Goal: Task Accomplishment & Management: Manage account settings

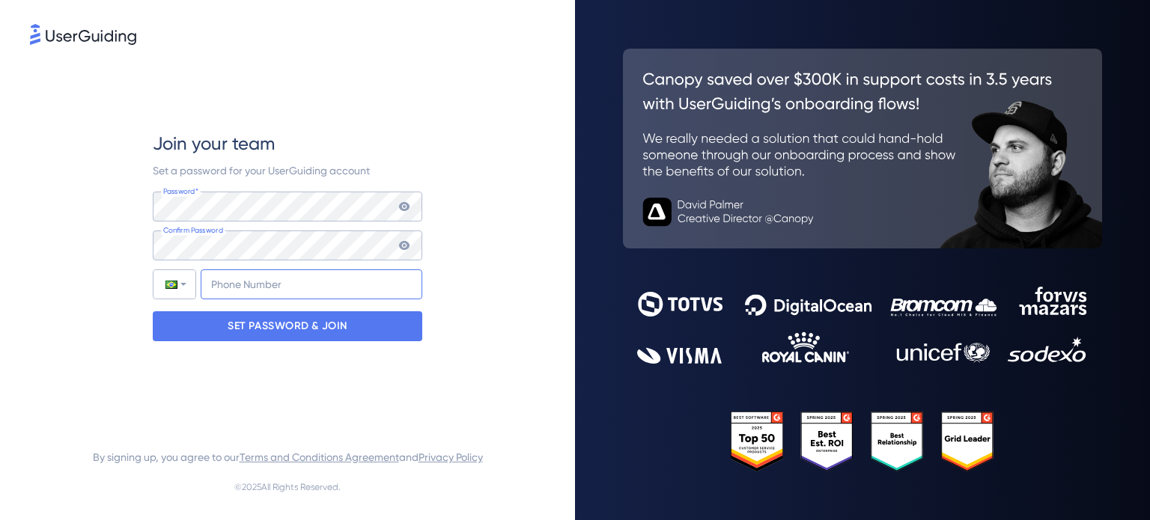
click at [228, 291] on input "+55" at bounding box center [312, 285] width 222 height 30
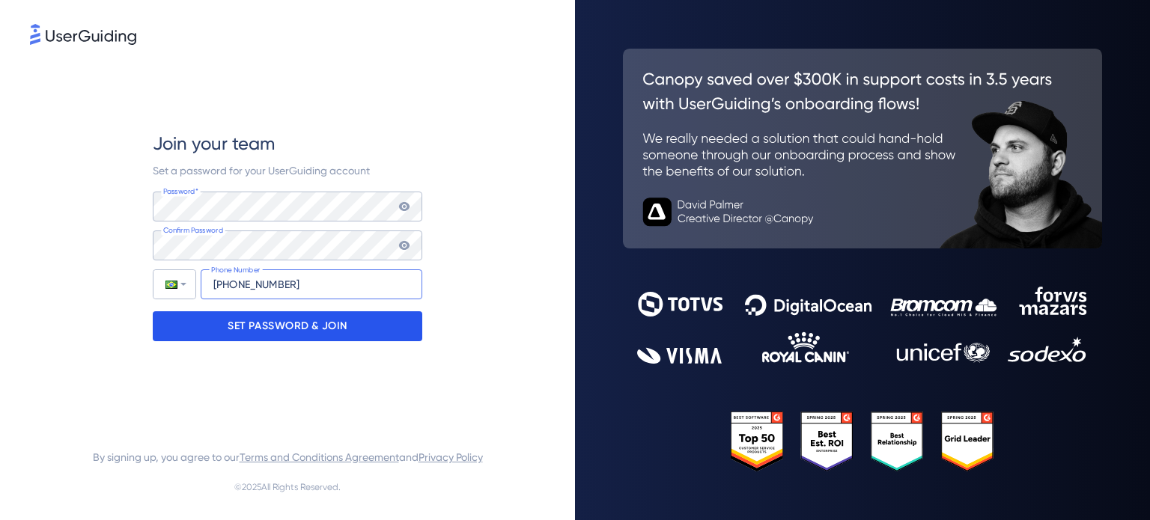
type input "[PHONE_NUMBER]"
click at [240, 311] on div "SET PASSWORD & JOIN" at bounding box center [288, 326] width 270 height 30
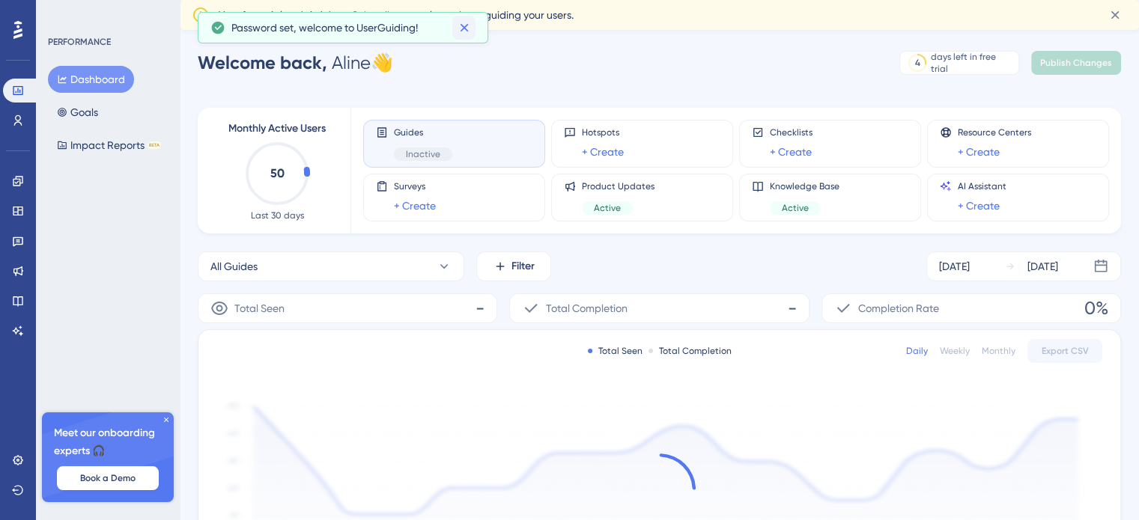
click at [470, 31] on icon at bounding box center [464, 27] width 15 height 15
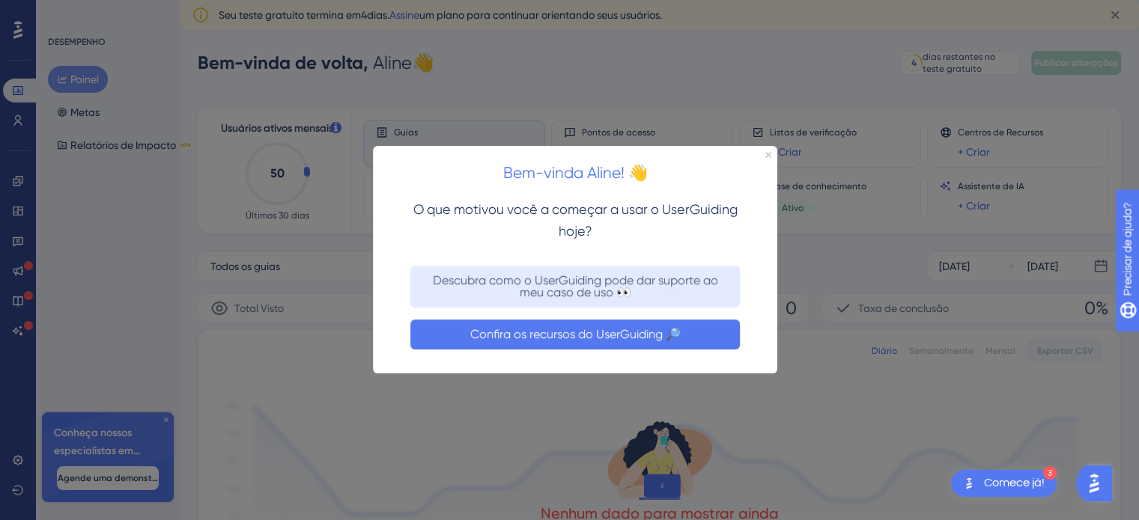
click at [639, 338] on font "Confira os recursos do UserGuiding 🔎" at bounding box center [575, 334] width 210 height 14
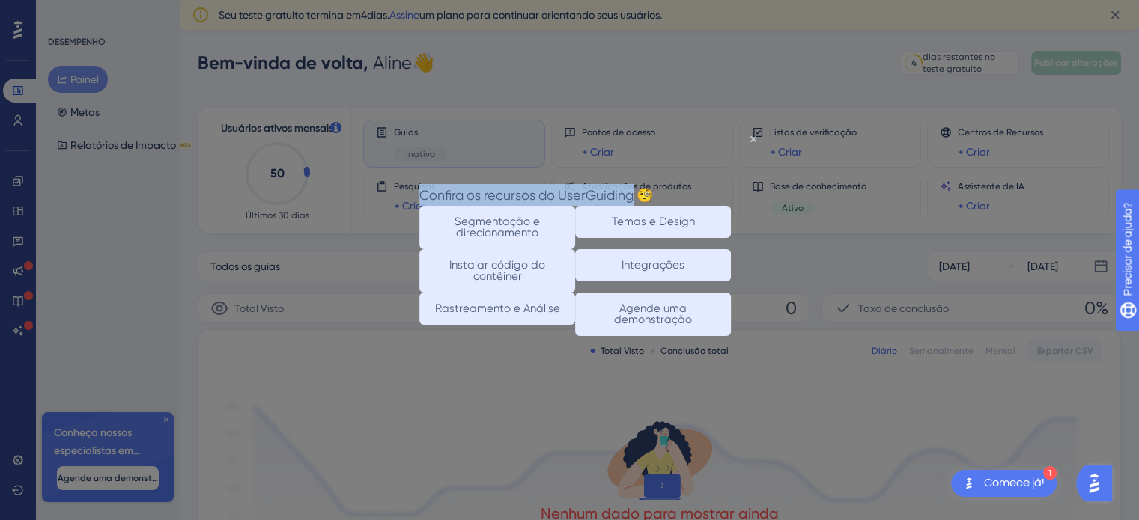
drag, startPoint x: 457, startPoint y: 162, endPoint x: 669, endPoint y: 150, distance: 211.5
click at [653, 183] on div "Confira os recursos do UserGuiding 🧐" at bounding box center [536, 194] width 234 height 22
click at [683, 214] on font "Temas e Design" at bounding box center [653, 220] width 83 height 13
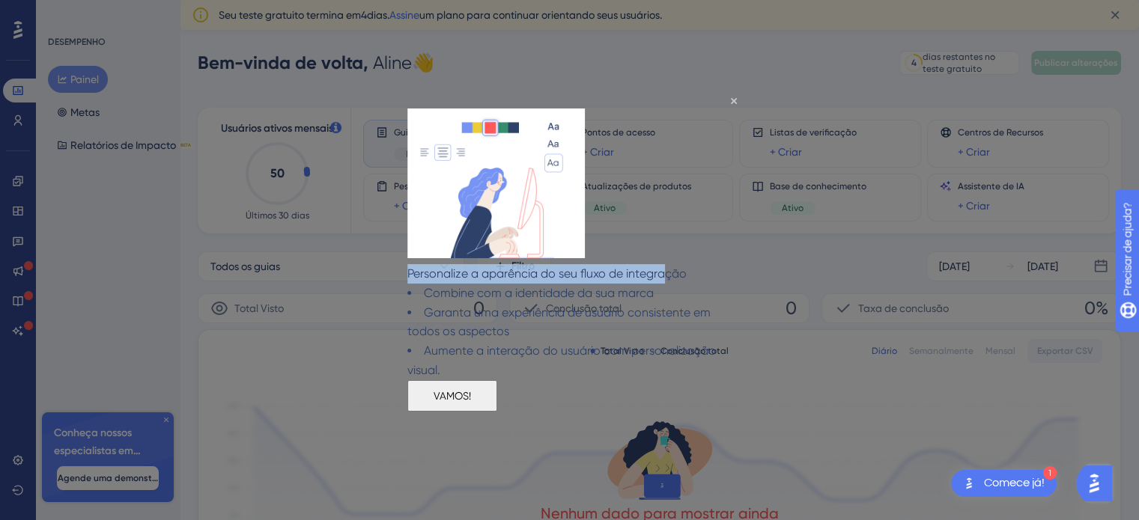
drag, startPoint x: 427, startPoint y: 262, endPoint x: 689, endPoint y: 257, distance: 262.1
click at [686, 264] on div "Personalize a aparência do seu fluxo de integração" at bounding box center [546, 273] width 279 height 19
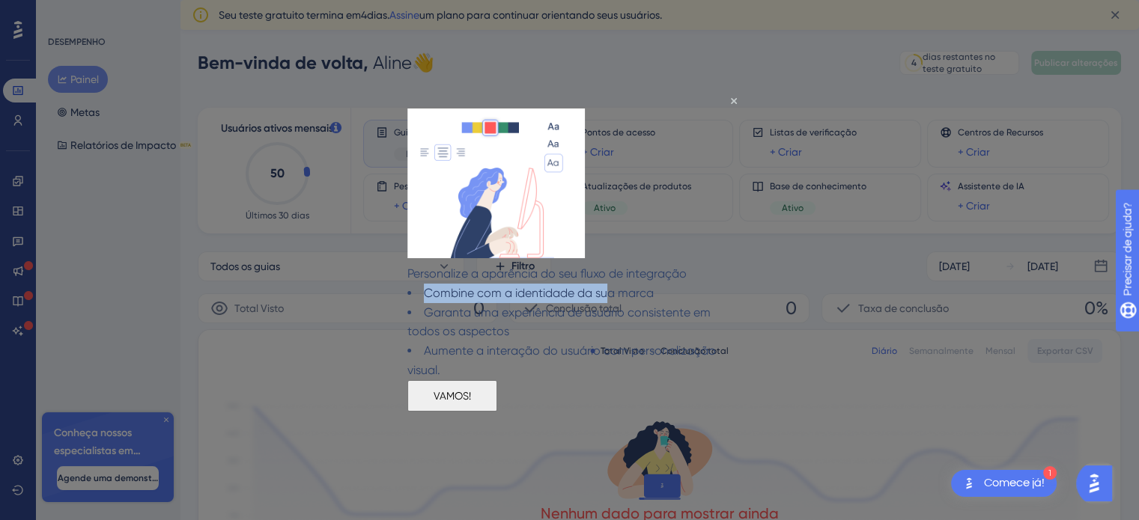
drag, startPoint x: 449, startPoint y: 280, endPoint x: 584, endPoint y: 298, distance: 135.9
click at [633, 285] on font "Combine com a identidade da sua marca" at bounding box center [539, 292] width 230 height 14
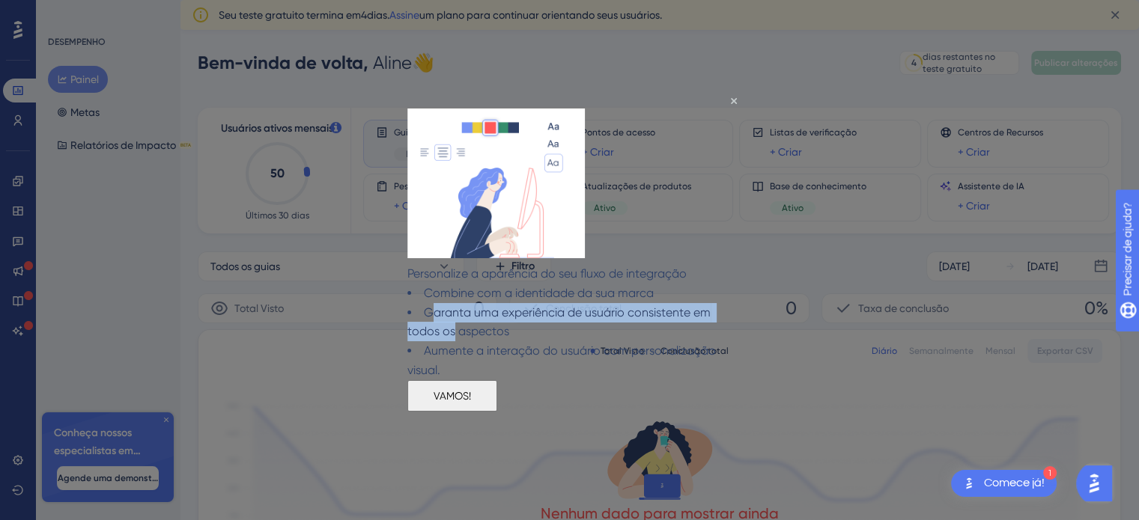
drag, startPoint x: 454, startPoint y: 309, endPoint x: 523, endPoint y: 319, distance: 70.3
click at [524, 316] on li "Garanta uma experiência de usuário consistente em todos os aspectos" at bounding box center [574, 321] width 335 height 39
click at [497, 397] on button "VAMOS!" at bounding box center [452, 395] width 90 height 31
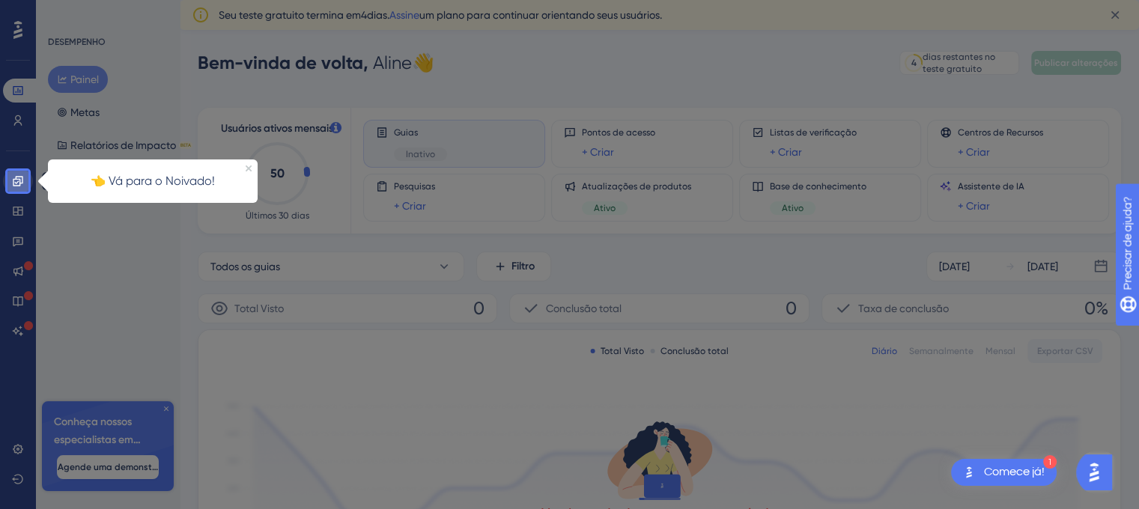
drag, startPoint x: 15, startPoint y: 182, endPoint x: 193, endPoint y: 188, distance: 178.3
click at [15, 182] on icon at bounding box center [18, 181] width 10 height 10
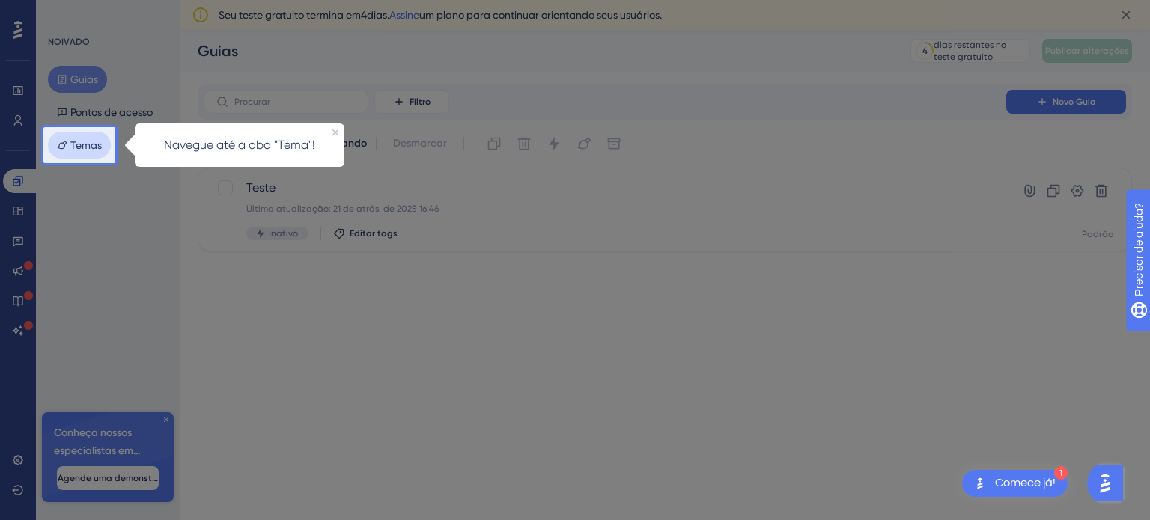
click at [87, 152] on font "Temas" at bounding box center [85, 145] width 31 height 18
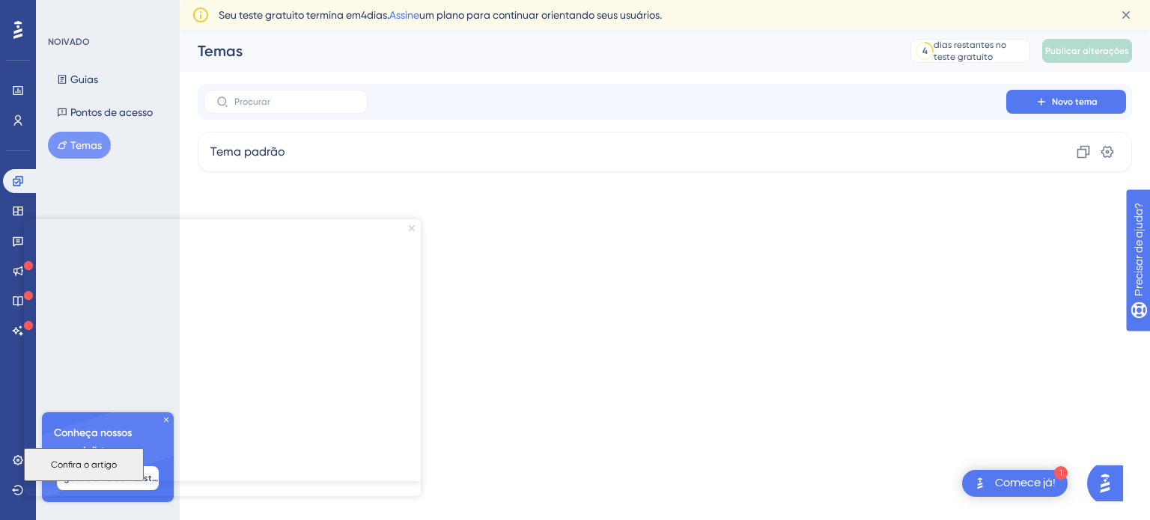
click at [410, 227] on icon "Fechar visualização" at bounding box center [412, 228] width 6 height 6
click at [165, 417] on icon at bounding box center [166, 419] width 9 height 9
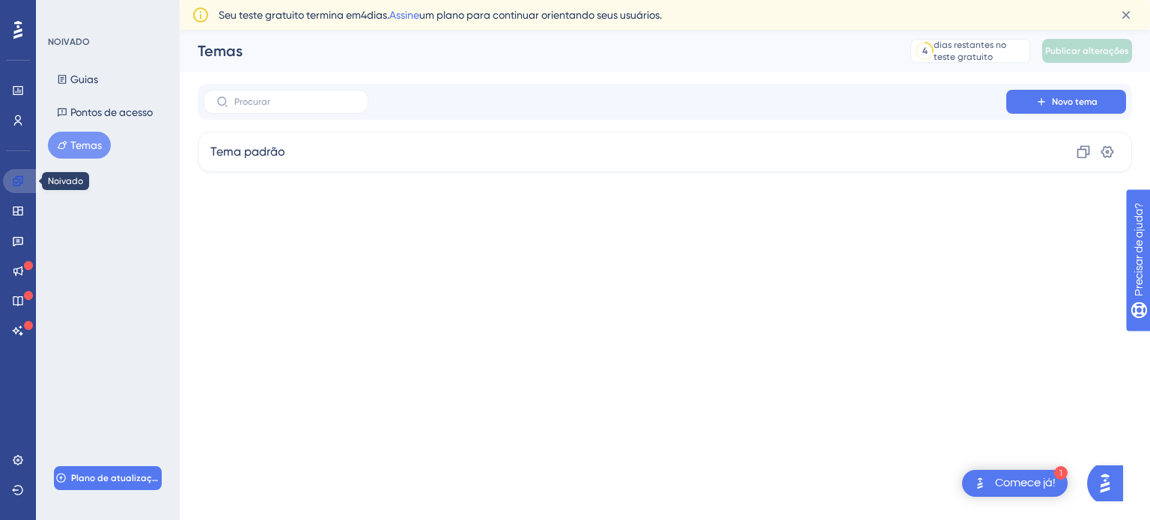
click at [19, 179] on icon at bounding box center [18, 181] width 10 height 10
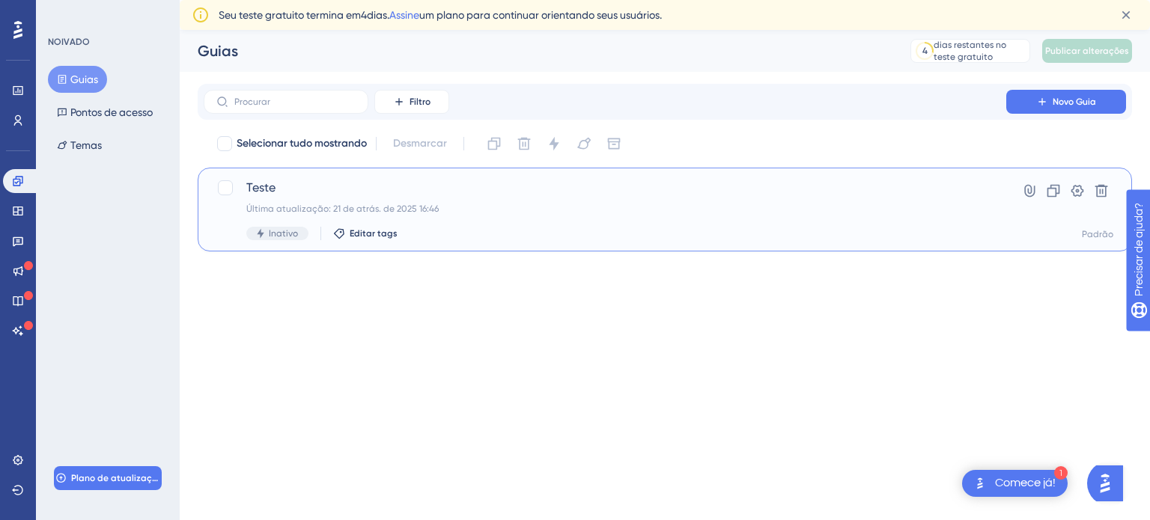
click at [454, 216] on div "Teste Última atualização: 21 de atrás. de 2025 16:46 Inativo Editar tags" at bounding box center [604, 209] width 717 height 61
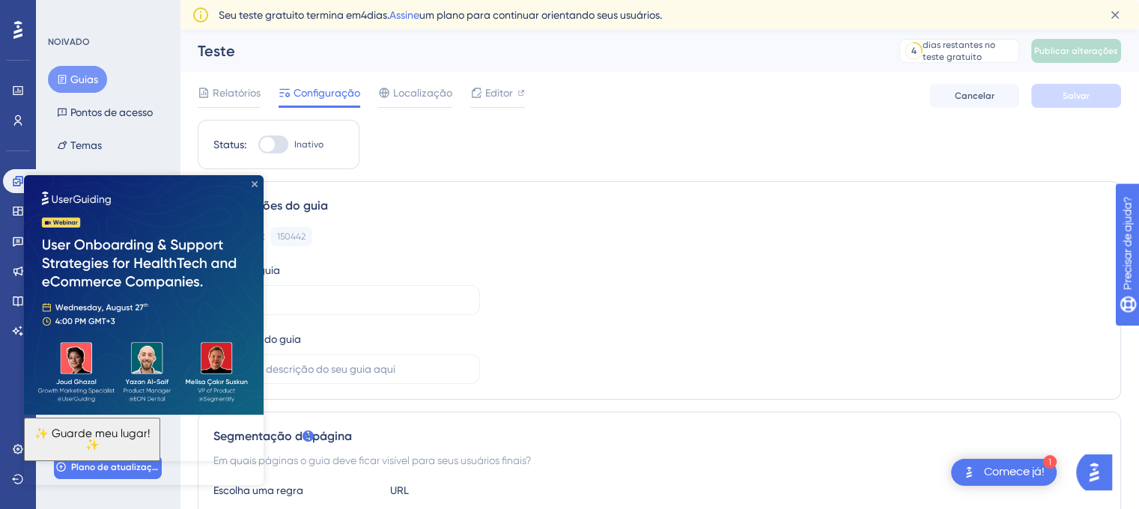
click at [255, 183] on icon "Fechar visualização" at bounding box center [255, 184] width 6 height 6
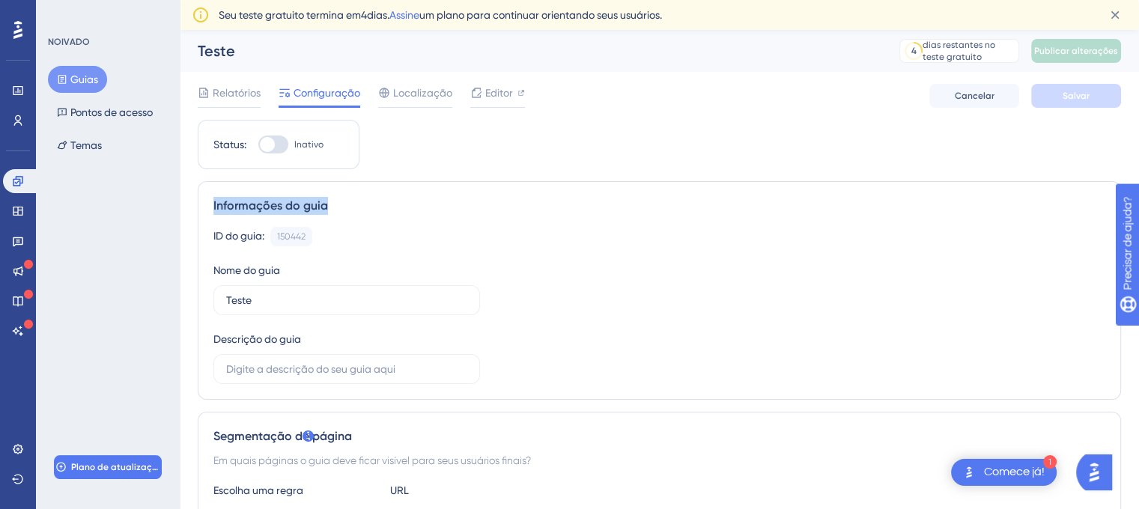
drag, startPoint x: 215, startPoint y: 210, endPoint x: 334, endPoint y: 205, distance: 119.1
click at [334, 205] on div "Informações do guia" at bounding box center [659, 206] width 892 height 18
drag, startPoint x: 209, startPoint y: 235, endPoint x: 249, endPoint y: 234, distance: 39.7
click at [249, 234] on div "Informações do guia ID do guia: 150442 Cópia Nome do guia Teste Descrição do gu…" at bounding box center [659, 290] width 923 height 219
drag, startPoint x: 206, startPoint y: 278, endPoint x: 282, endPoint y: 267, distance: 77.3
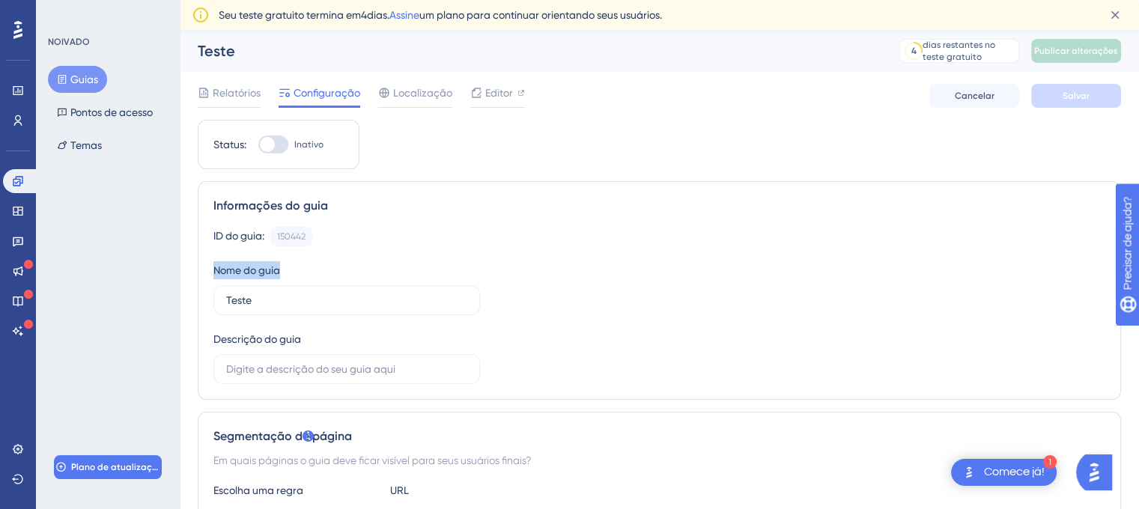
click at [281, 267] on div "Informações do guia ID do guia: 150442 Cópia Nome do guia Teste Descrição do gu…" at bounding box center [659, 290] width 923 height 219
click at [282, 266] on div "Nome do guia Teste" at bounding box center [346, 288] width 267 height 54
click at [240, 300] on input "Teste" at bounding box center [346, 300] width 241 height 16
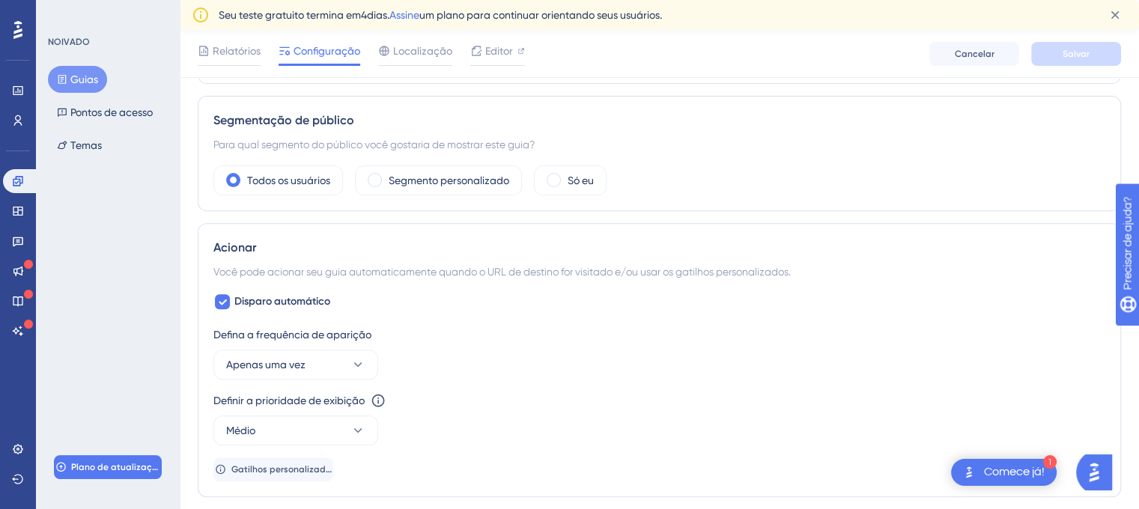
scroll to position [524, 0]
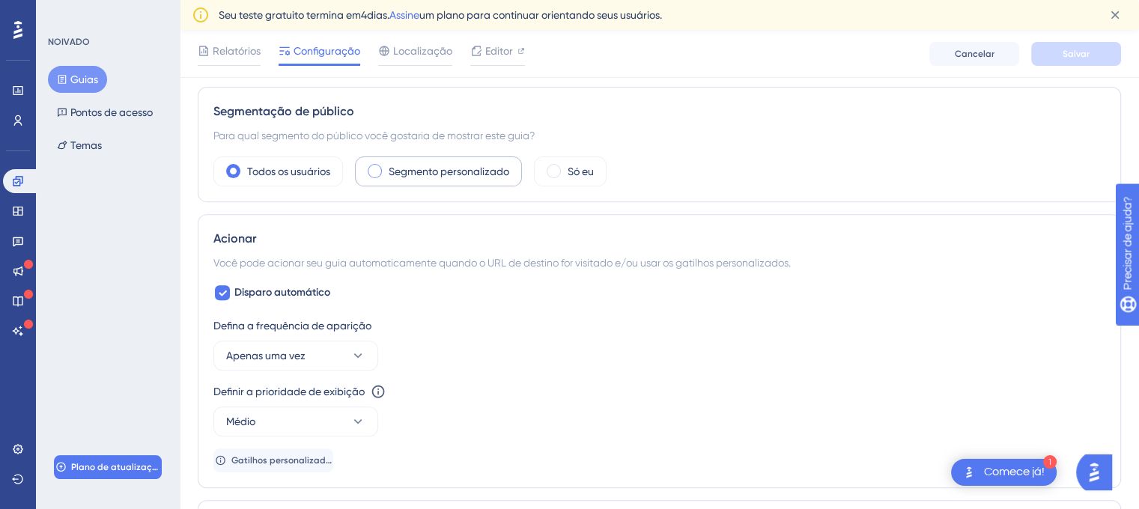
click at [478, 173] on font "Segmento personalizado" at bounding box center [449, 171] width 121 height 12
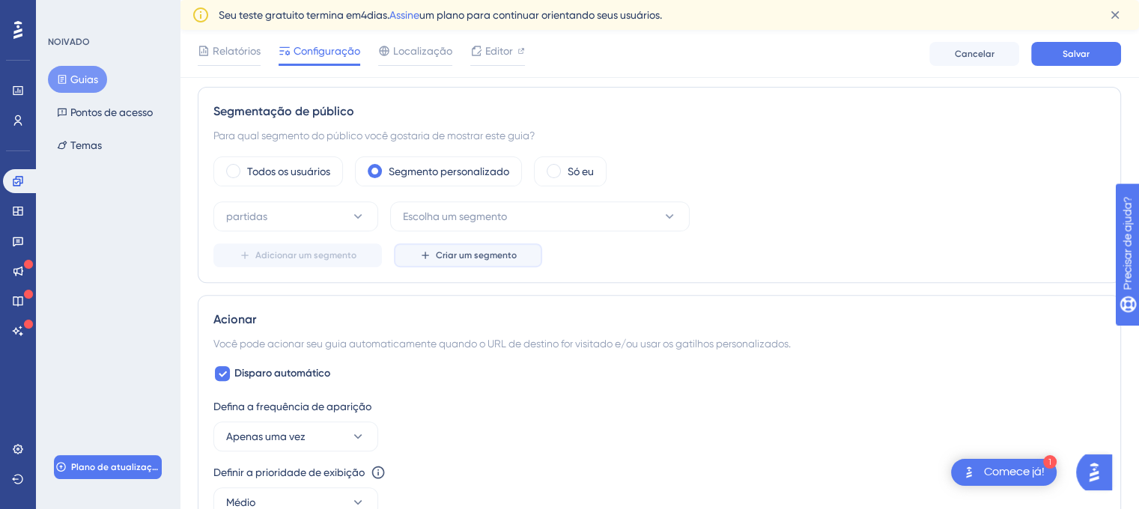
click at [467, 255] on font "Criar um segmento" at bounding box center [476, 255] width 81 height 10
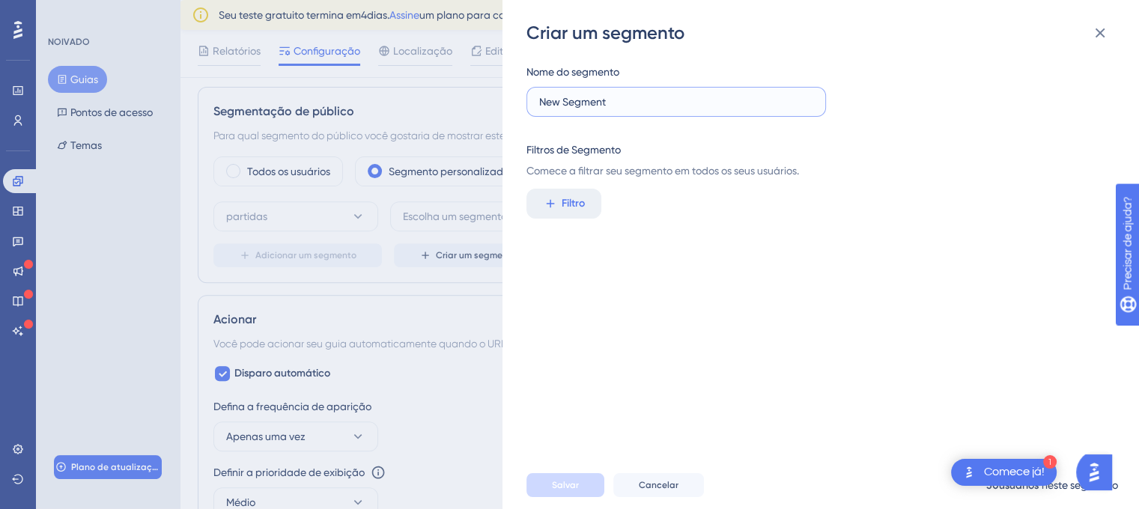
click at [630, 108] on input "New Segment" at bounding box center [676, 102] width 274 height 16
click at [555, 214] on button "Filtro" at bounding box center [563, 204] width 75 height 30
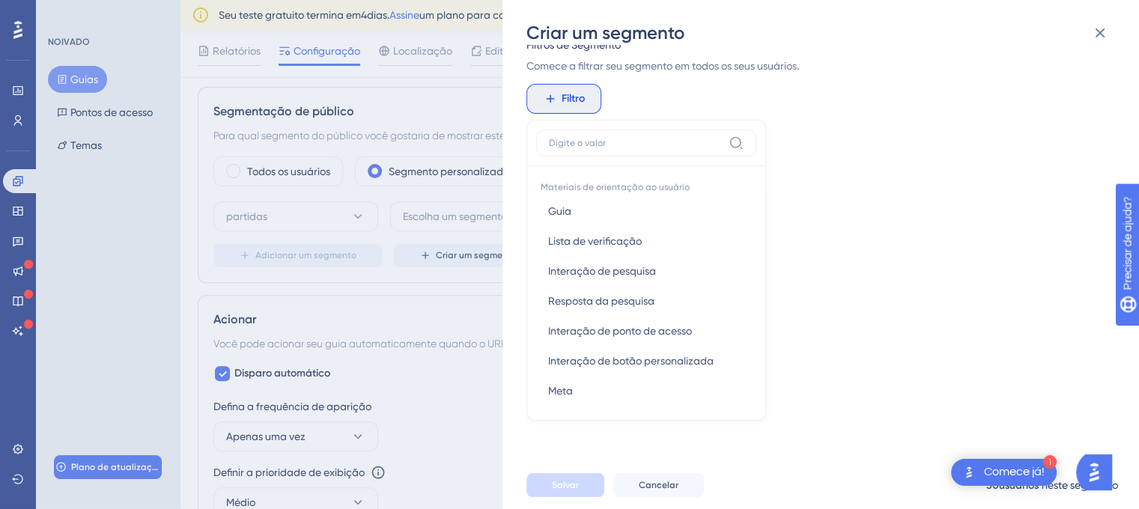
scroll to position [0, 0]
click at [943, 312] on div "Nome do segmento New Segment Filtros de Segmento Comece a filtrar seu segmento …" at bounding box center [827, 253] width 603 height 416
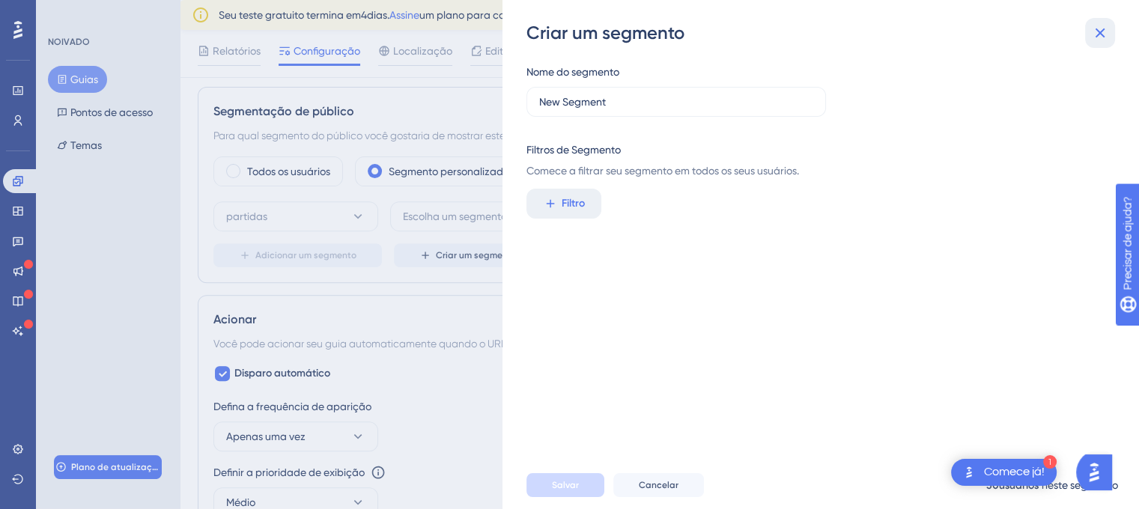
click at [1101, 27] on icon at bounding box center [1100, 33] width 18 height 18
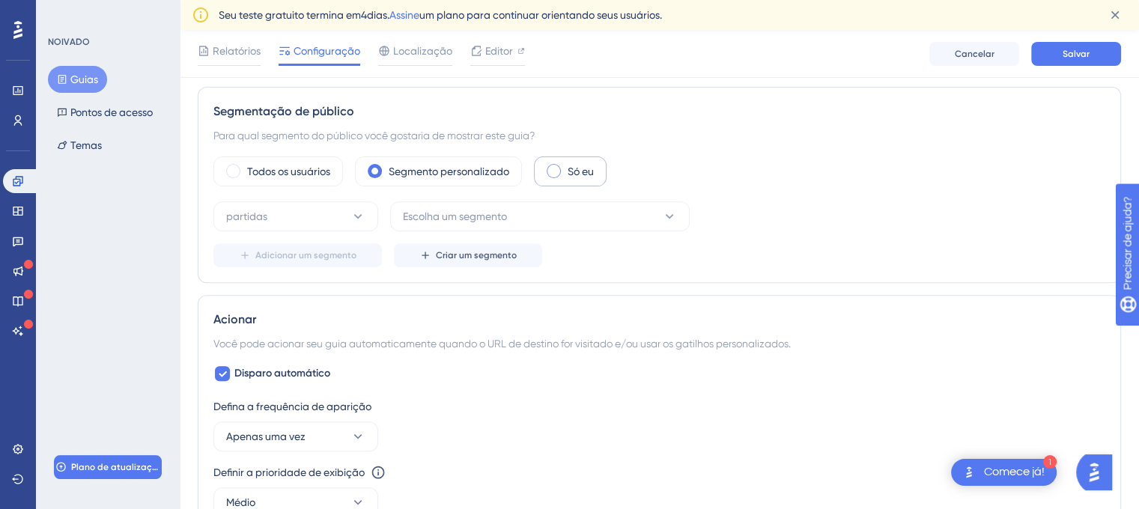
click at [575, 173] on font "Só eu" at bounding box center [580, 171] width 26 height 12
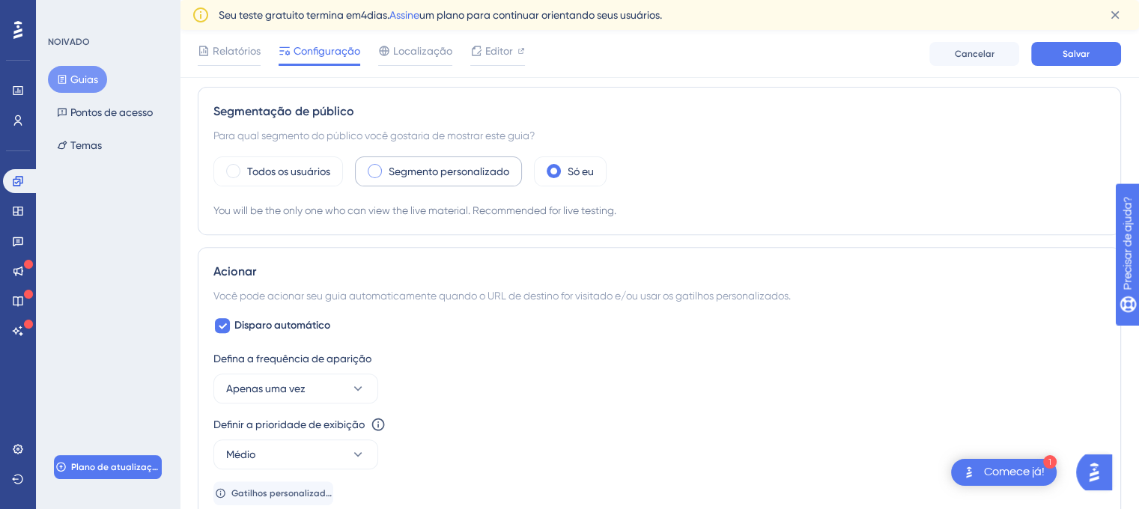
click at [451, 179] on div "Segmento personalizado" at bounding box center [438, 171] width 167 height 30
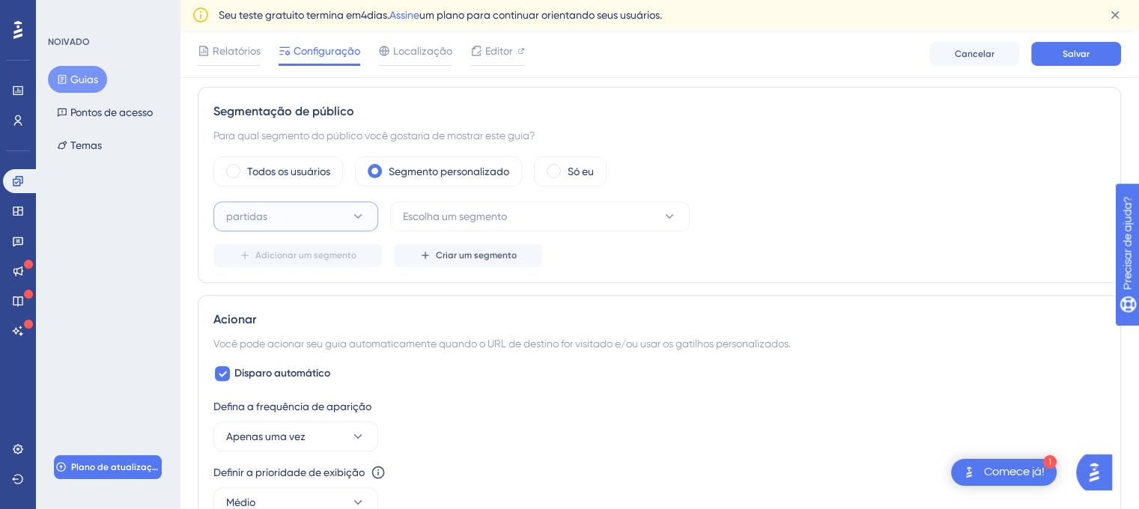
click at [264, 210] on font "partidas" at bounding box center [246, 216] width 41 height 12
click at [264, 174] on font "Todos os usuários" at bounding box center [288, 171] width 83 height 12
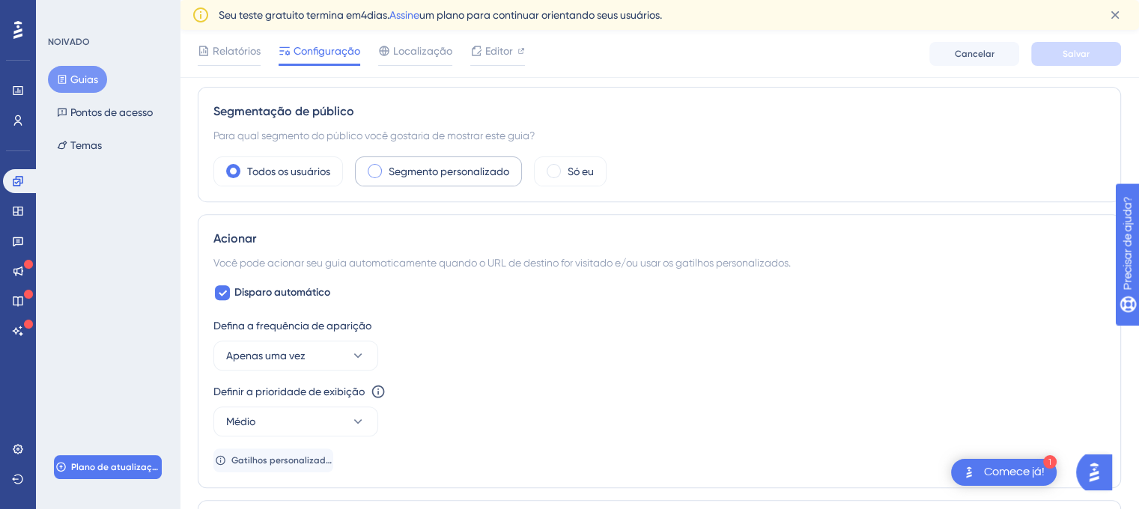
click at [422, 175] on font "Segmento personalizado" at bounding box center [449, 171] width 121 height 12
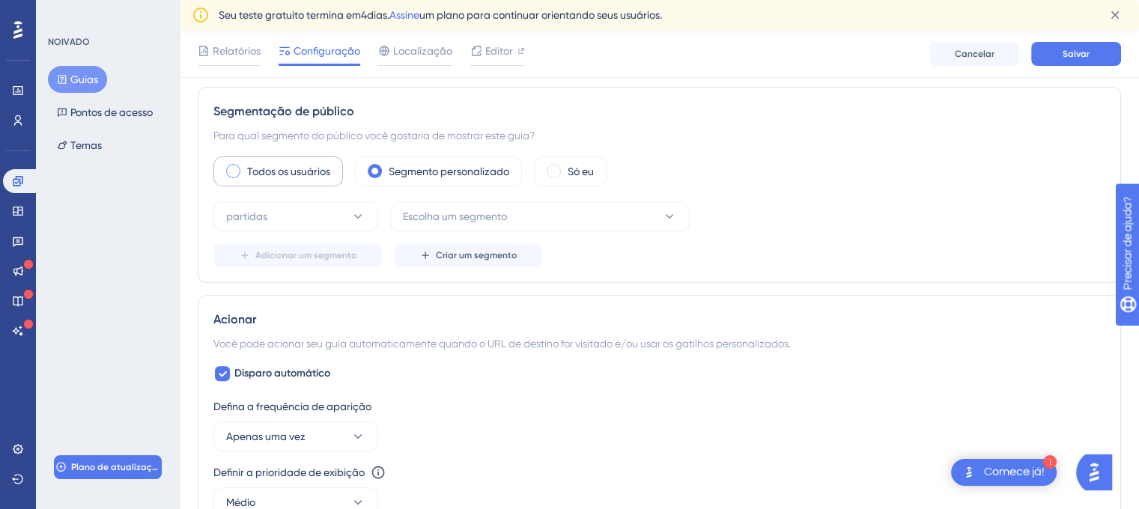
click at [305, 170] on font "Todos os usuários" at bounding box center [288, 171] width 83 height 12
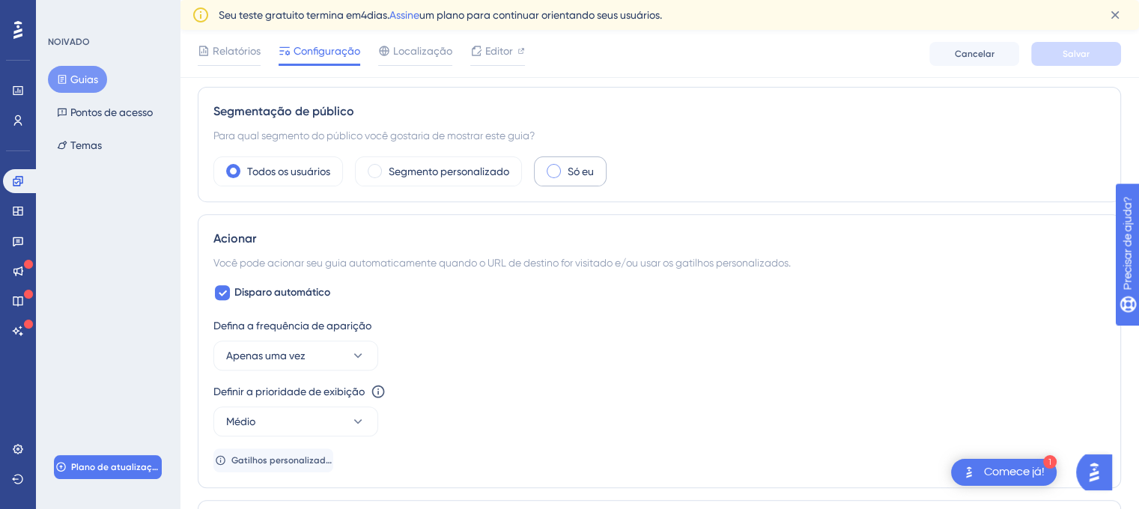
click at [584, 168] on font "Só eu" at bounding box center [580, 171] width 26 height 12
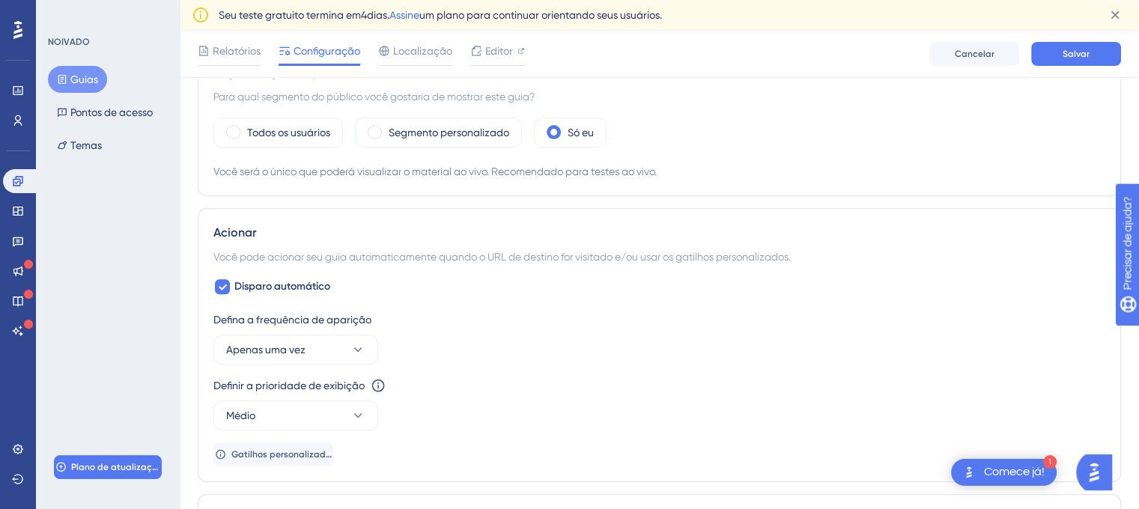
scroll to position [599, 0]
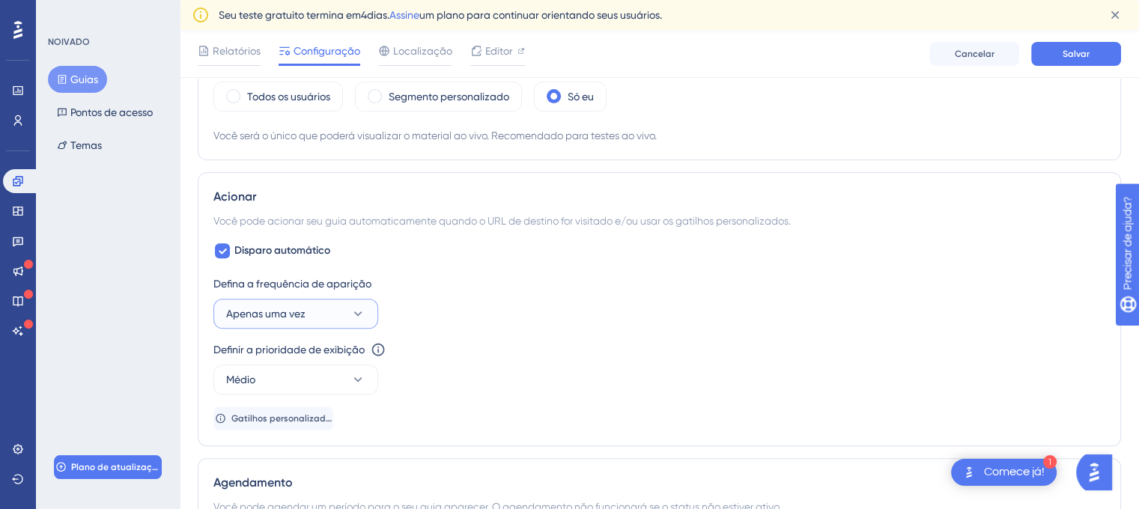
click at [314, 314] on button "Apenas uma vez" at bounding box center [295, 314] width 165 height 30
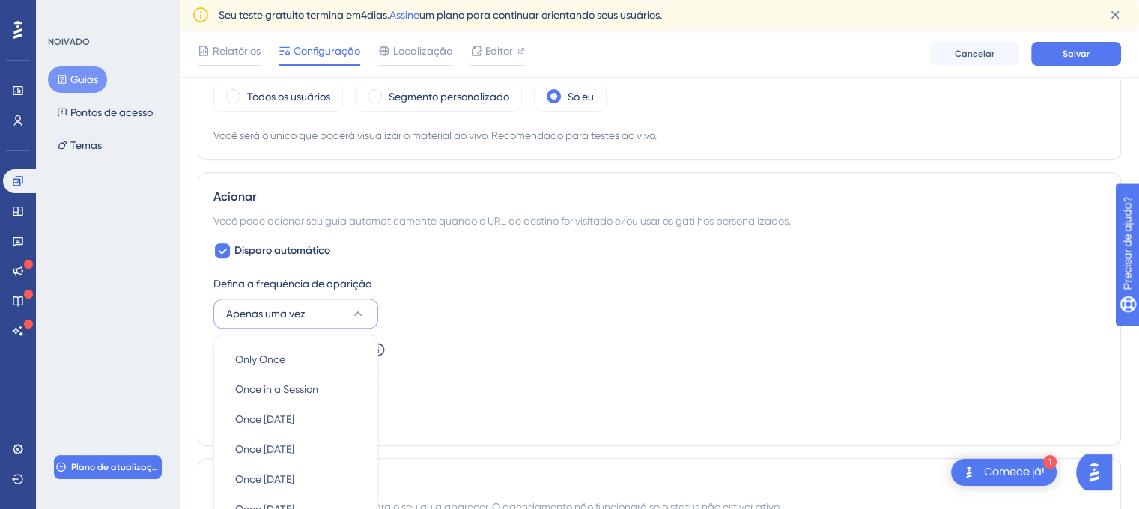
scroll to position [791, 0]
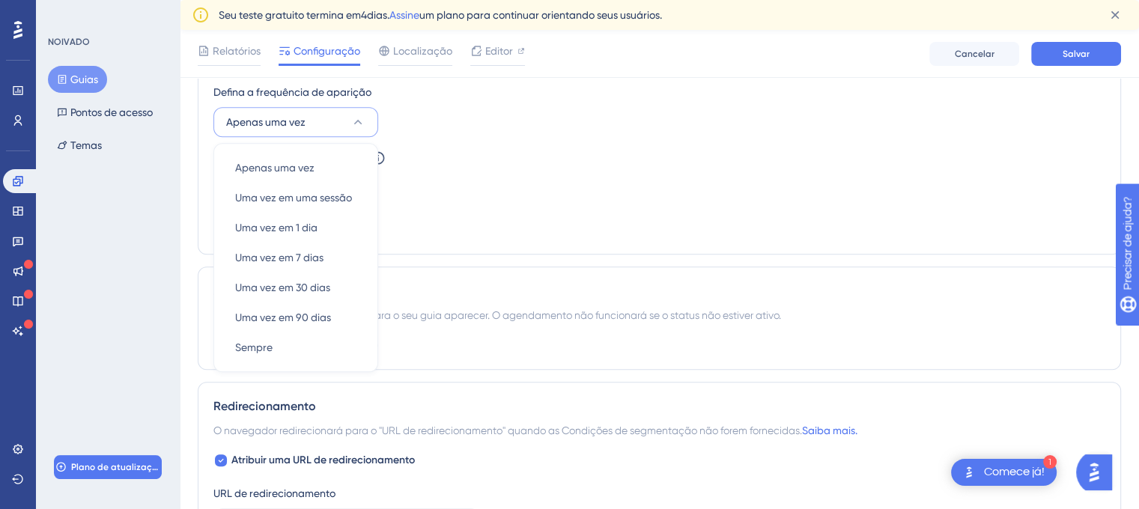
click at [559, 166] on div "Definir a prioridade de exibição Esta opção definirá a prioridade de exibição e…" at bounding box center [659, 176] width 892 height 54
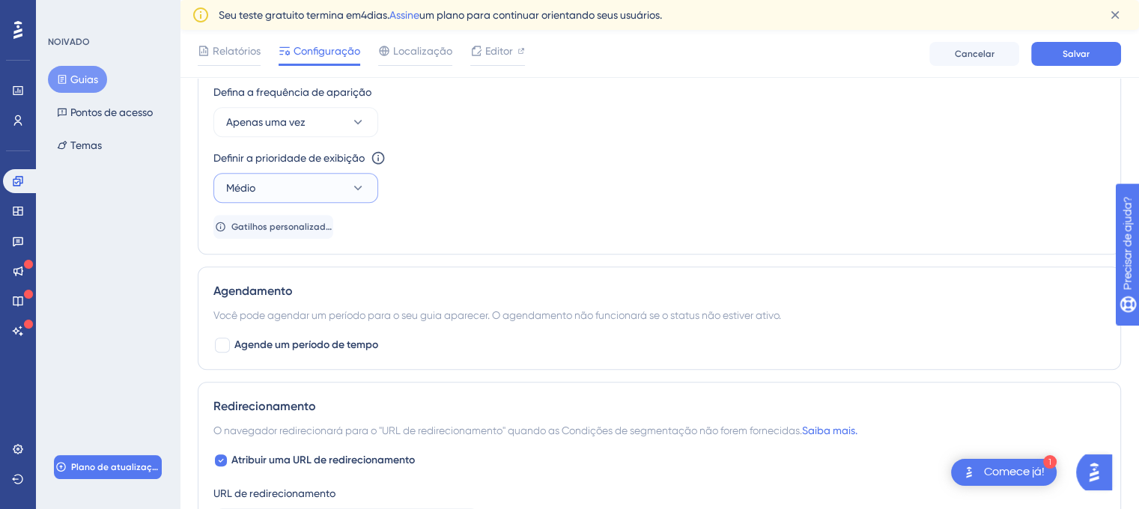
click at [309, 187] on button "Médio" at bounding box center [295, 188] width 165 height 30
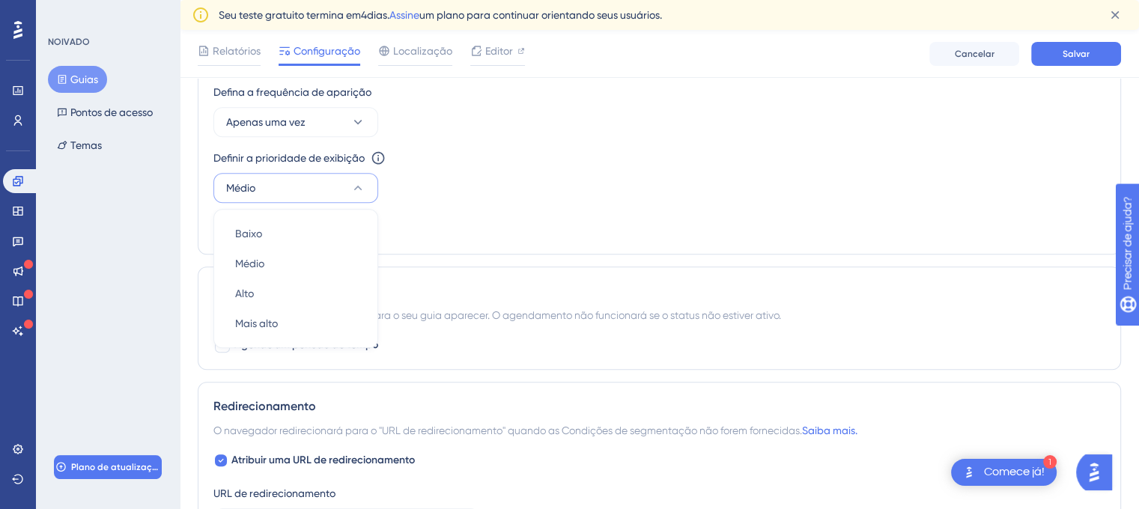
click at [642, 190] on div "Definir a prioridade de exibição Esta opção definirá a prioridade de exibição e…" at bounding box center [659, 176] width 892 height 54
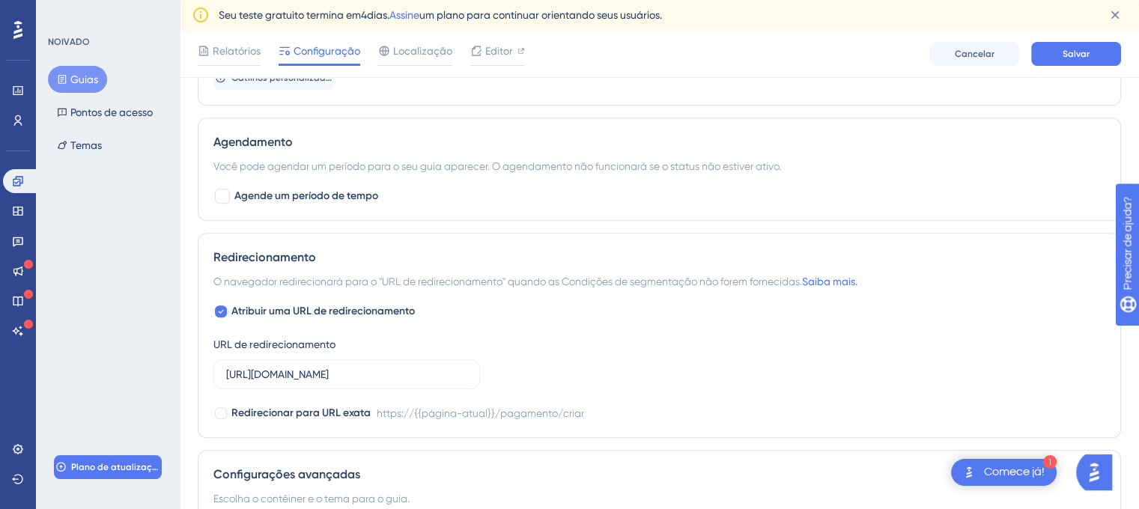
scroll to position [940, 0]
click at [323, 195] on font "Agende um período de tempo" at bounding box center [306, 195] width 144 height 13
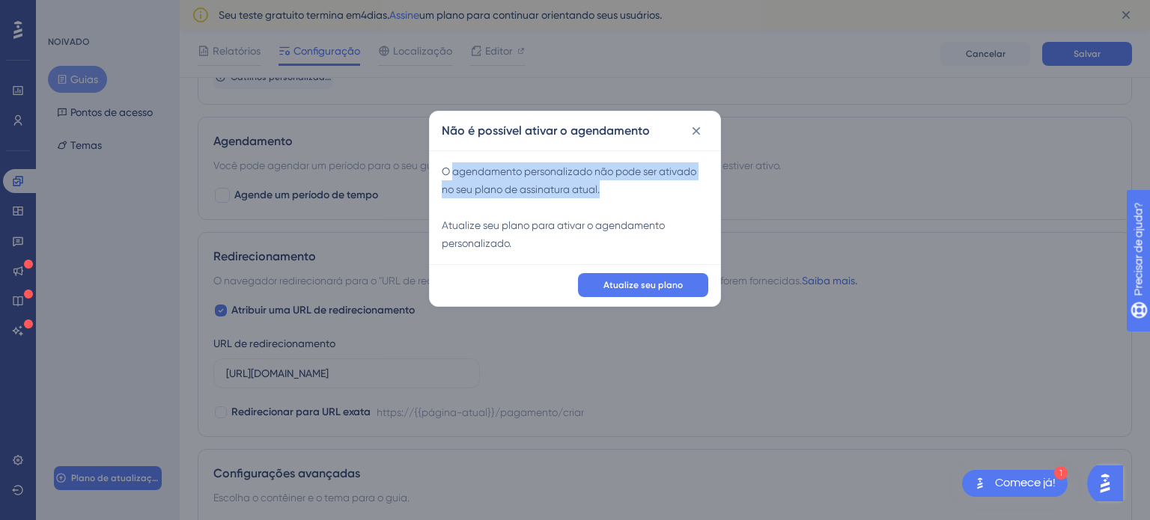
drag, startPoint x: 451, startPoint y: 178, endPoint x: 613, endPoint y: 186, distance: 161.9
click at [613, 186] on div "O agendamento personalizado não pode ser ativado no seu plano de assinatura atu…" at bounding box center [575, 207] width 267 height 90
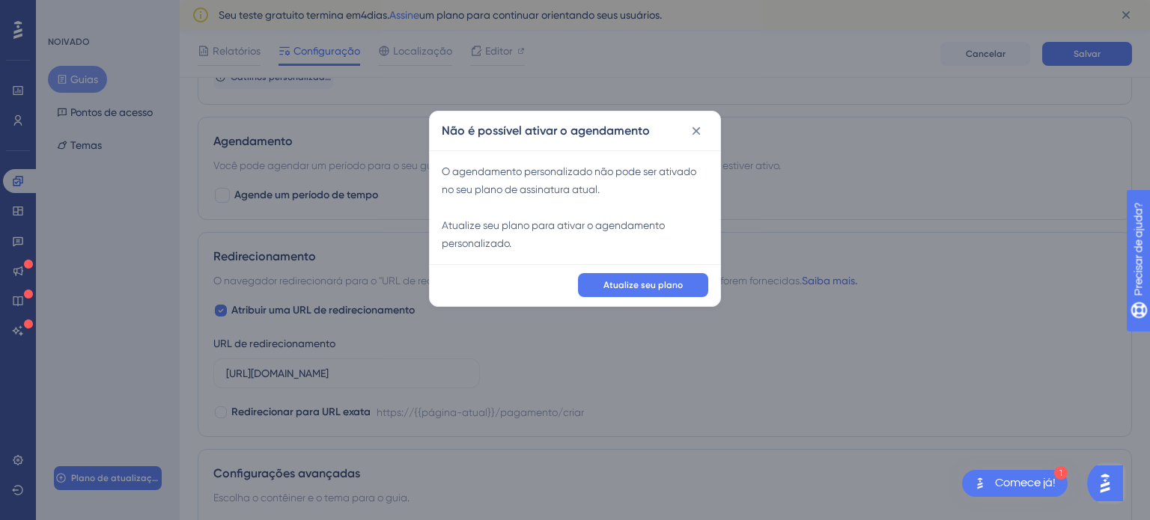
click at [479, 224] on font "Atualize seu plano para ativar o agendamento personalizado." at bounding box center [553, 234] width 223 height 30
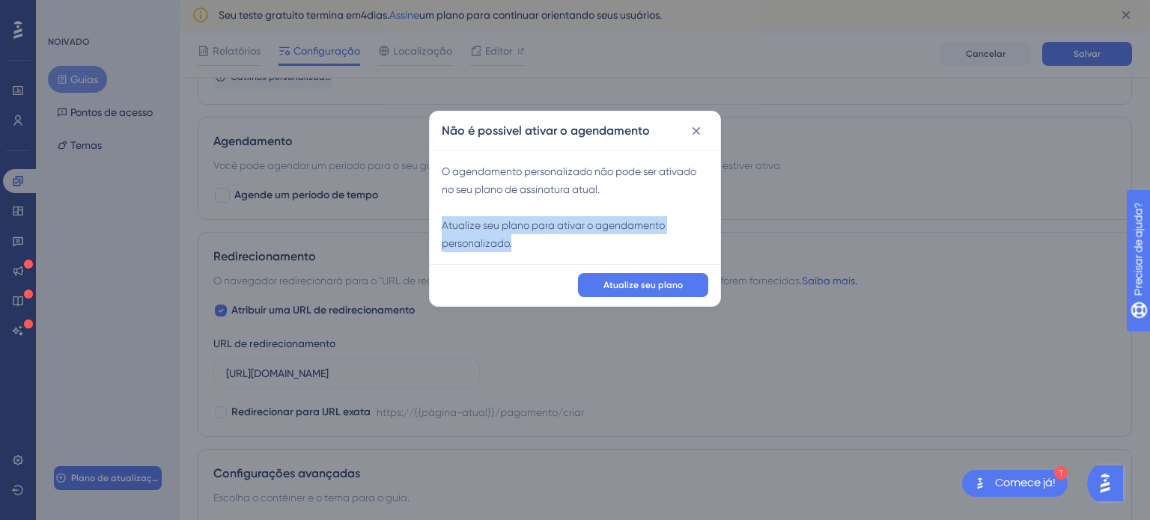
drag, startPoint x: 442, startPoint y: 232, endPoint x: 568, endPoint y: 248, distance: 126.7
click at [568, 248] on div "O agendamento personalizado não pode ser ativado no seu plano de assinatura atu…" at bounding box center [575, 207] width 267 height 90
click at [695, 131] on icon at bounding box center [696, 131] width 8 height 8
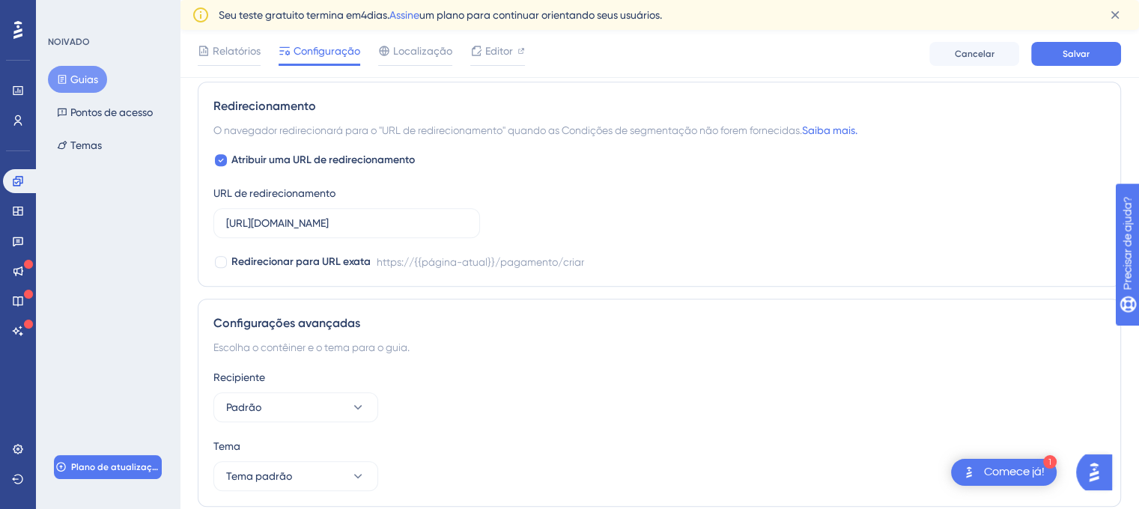
scroll to position [1145, 0]
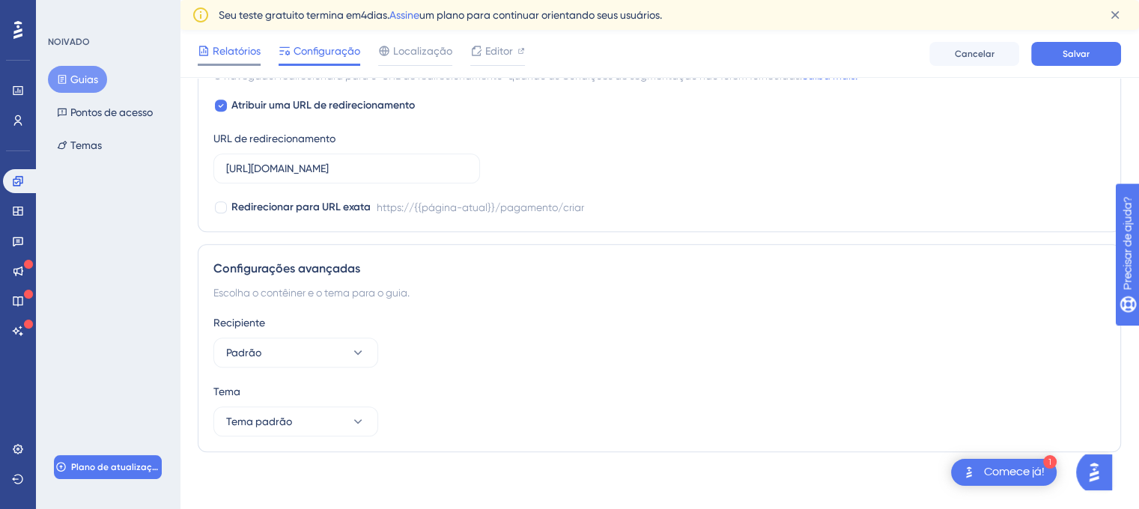
click at [229, 55] on font "Relatórios" at bounding box center [237, 51] width 48 height 12
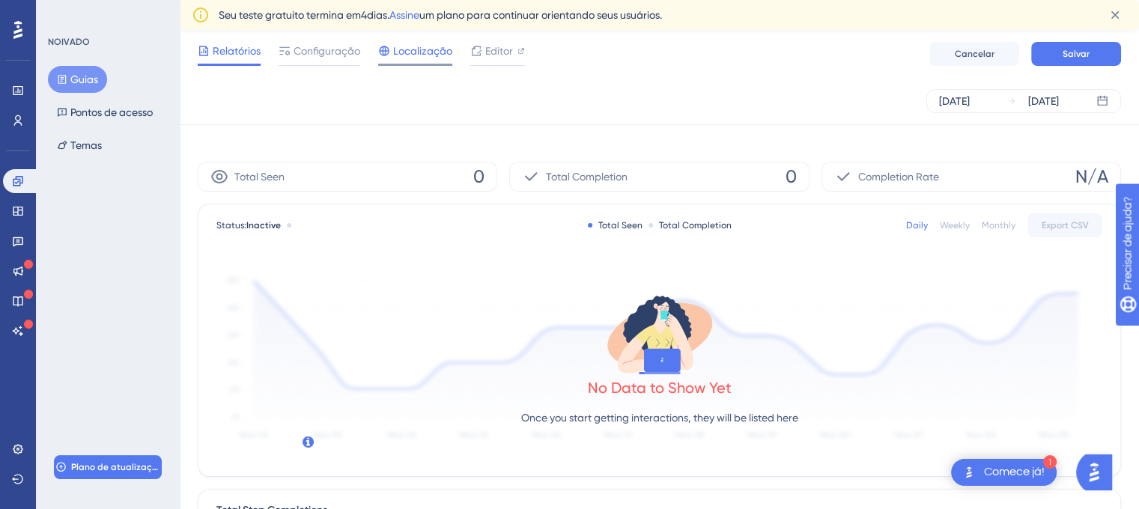
click at [407, 51] on div "Teste 4 dias restantes no teste gratuito Clique para ver as opções de atualizaç…" at bounding box center [659, 51] width 923 height 42
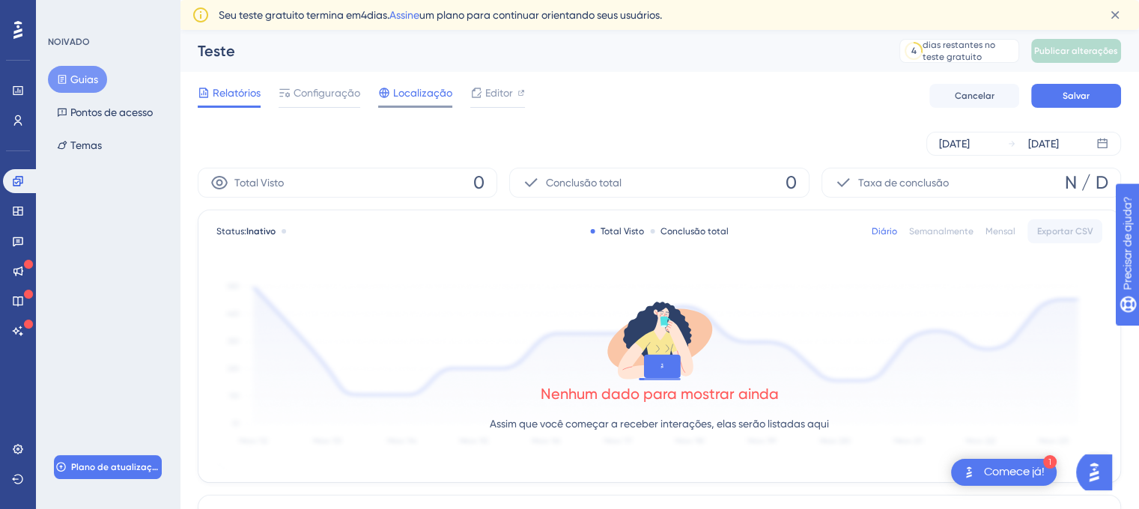
click at [408, 85] on span "Localização" at bounding box center [422, 93] width 59 height 18
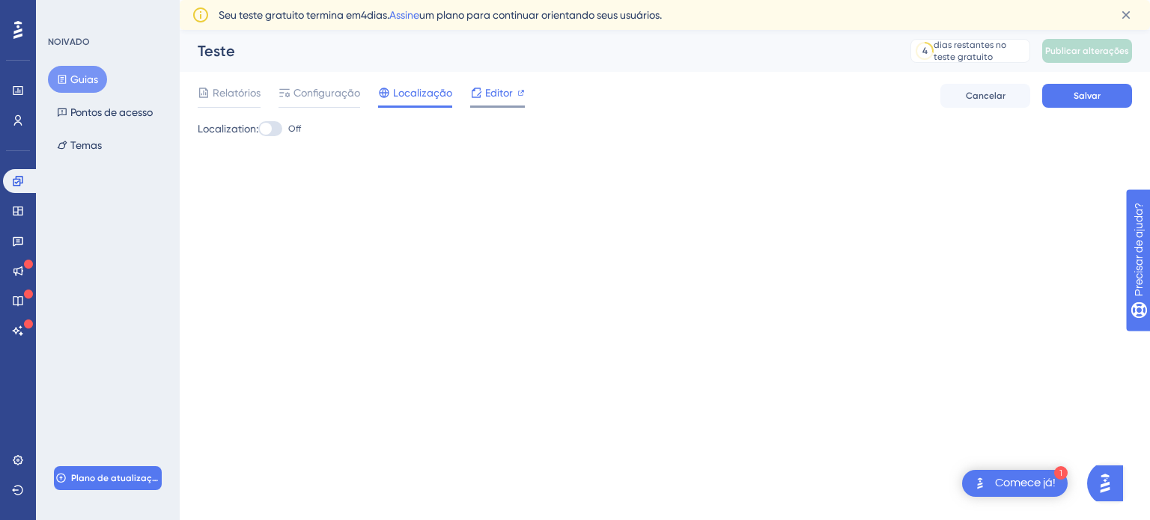
click at [496, 96] on font "Editor" at bounding box center [499, 93] width 28 height 12
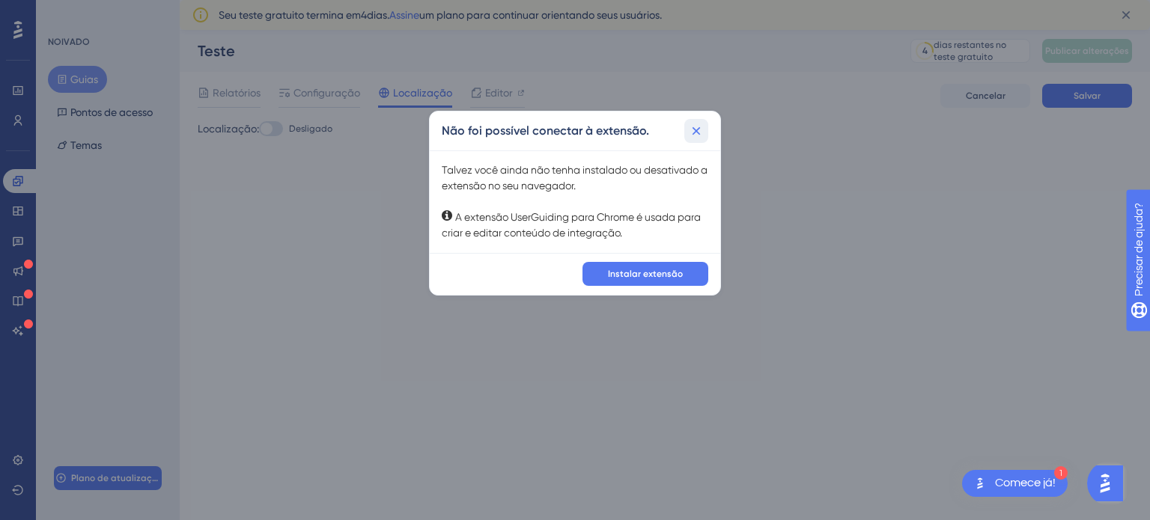
click at [686, 130] on button at bounding box center [696, 131] width 24 height 24
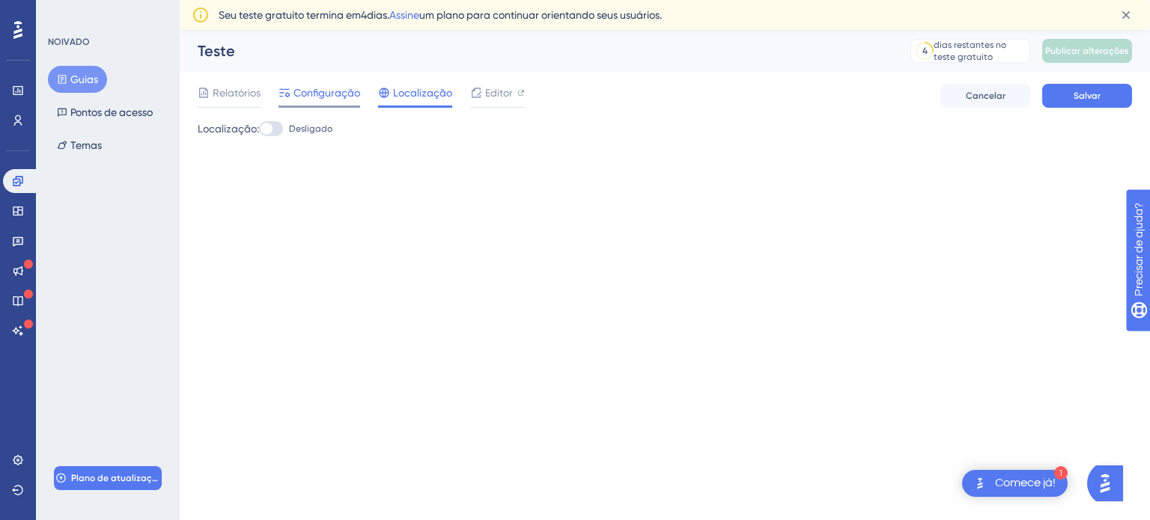
click at [341, 97] on font "Configuração" at bounding box center [326, 93] width 67 height 12
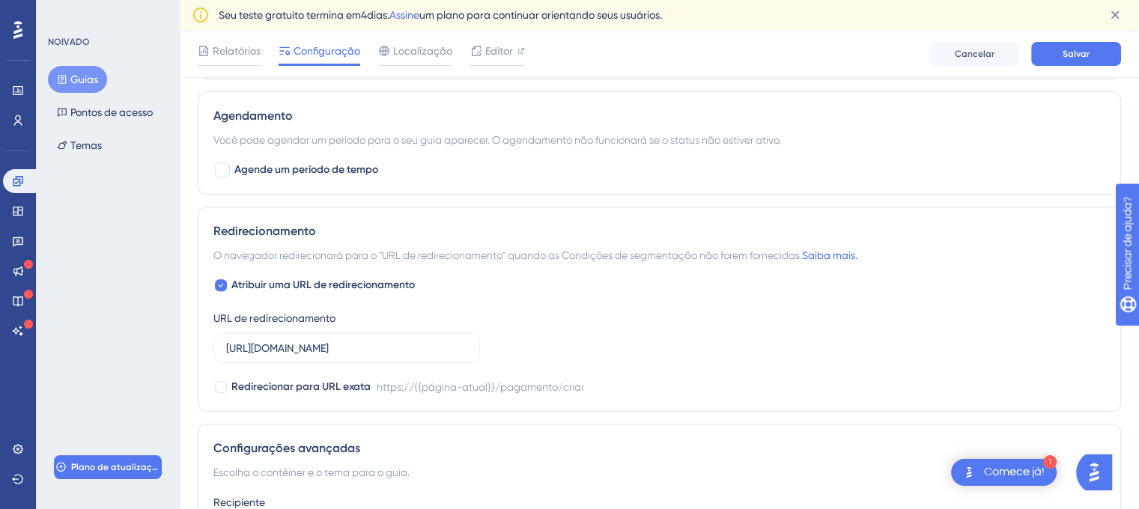
scroll to position [1145, 0]
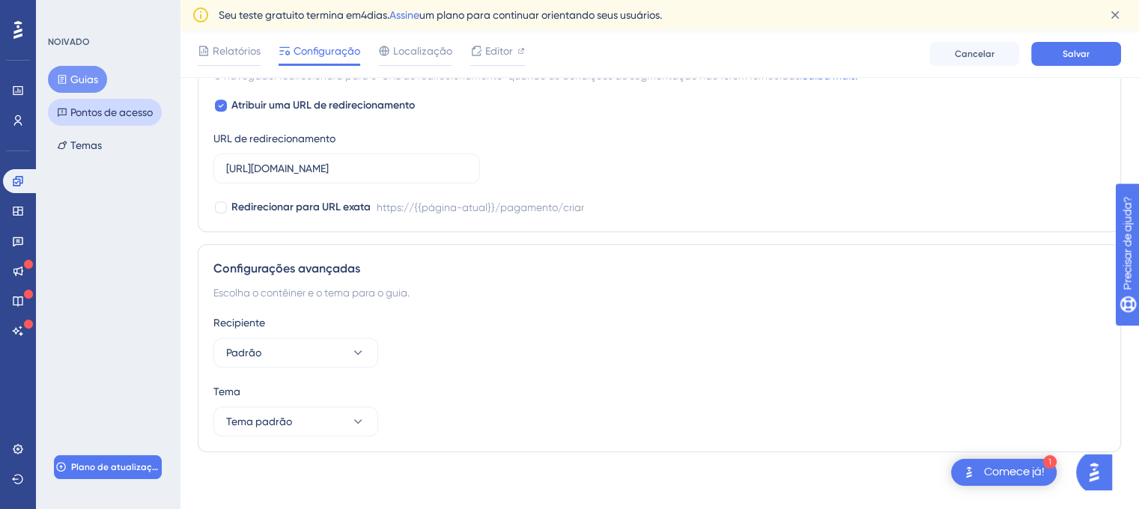
click at [135, 118] on font "Pontos de acesso" at bounding box center [111, 112] width 82 height 12
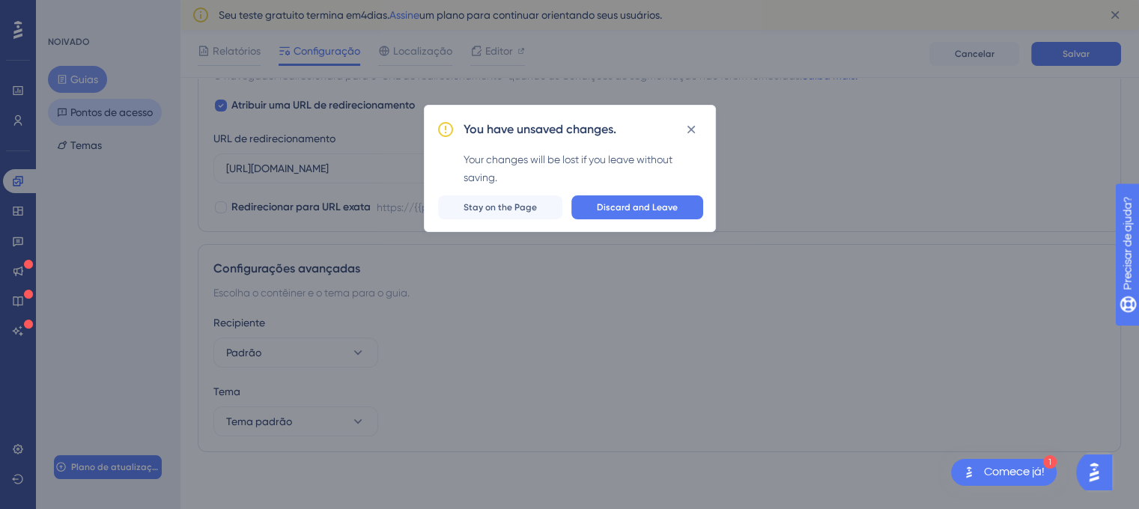
scroll to position [1134, 0]
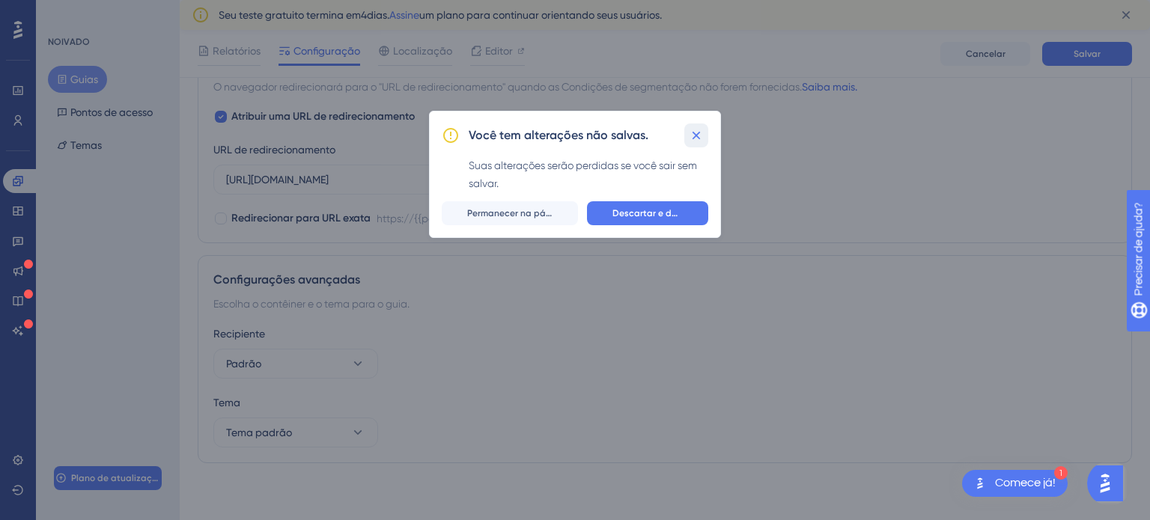
click at [695, 130] on icon at bounding box center [696, 135] width 15 height 15
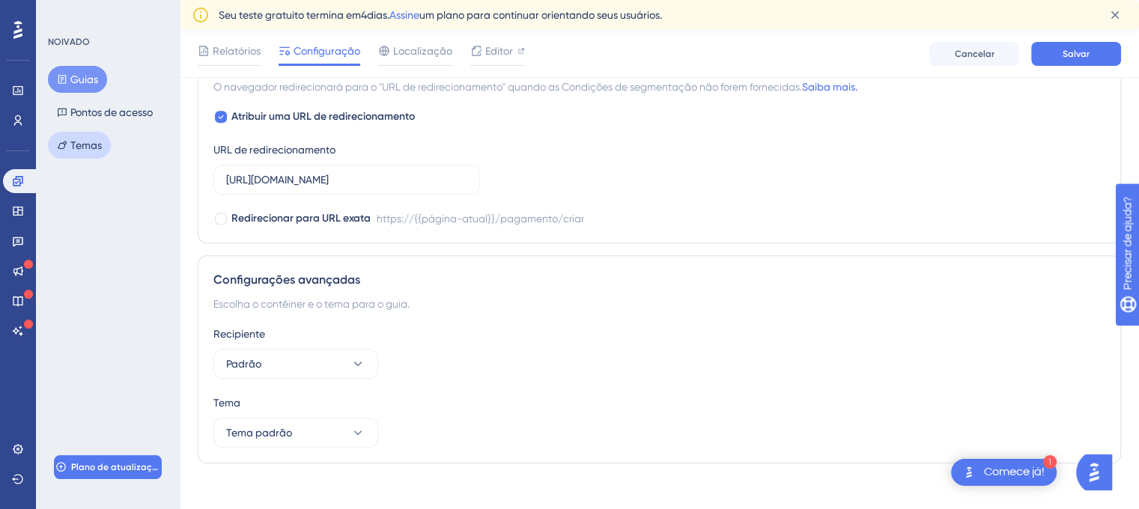
click at [66, 152] on button "Temas" at bounding box center [79, 145] width 63 height 27
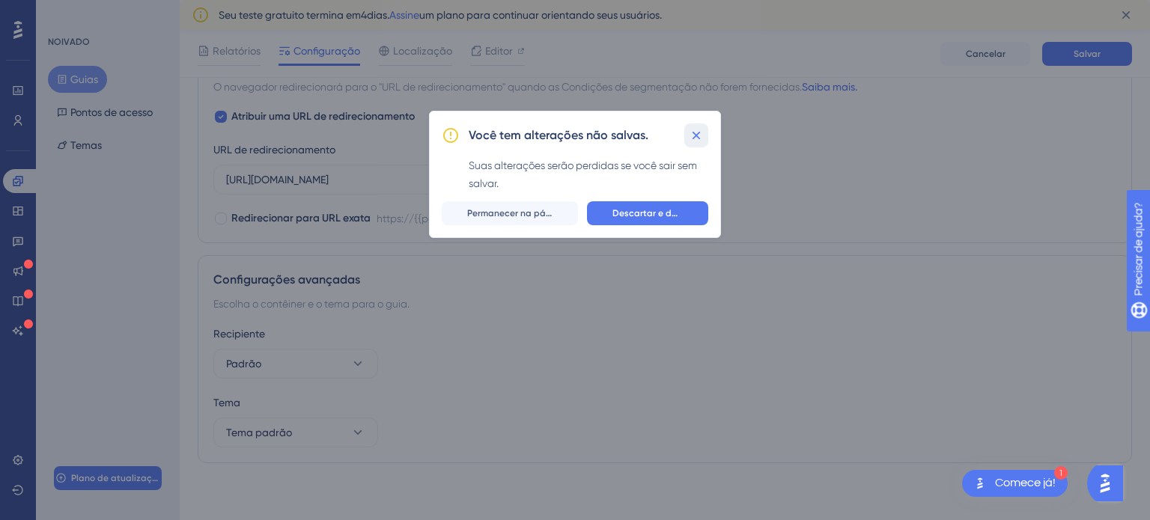
click at [701, 134] on icon at bounding box center [696, 135] width 15 height 15
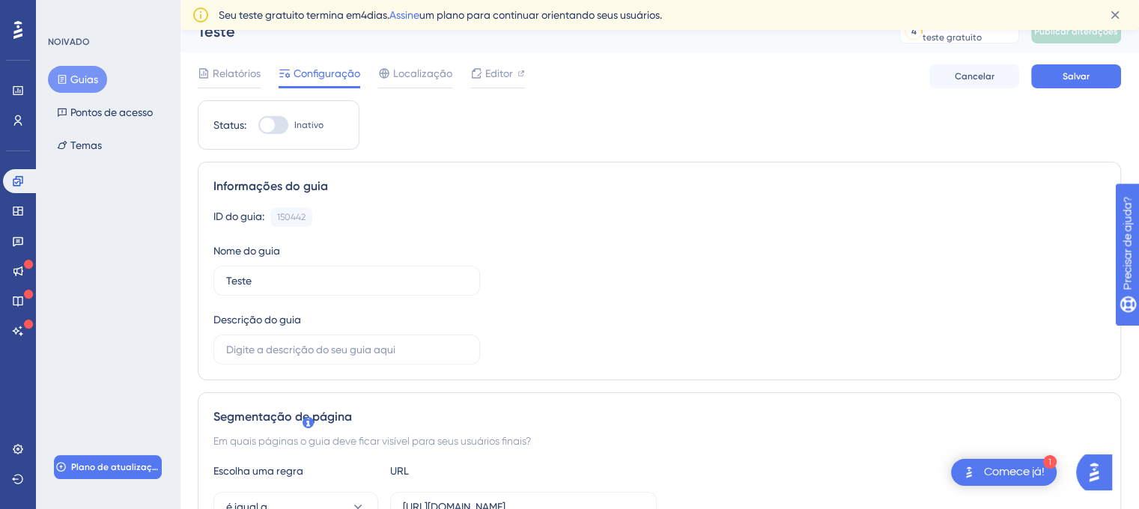
scroll to position [0, 0]
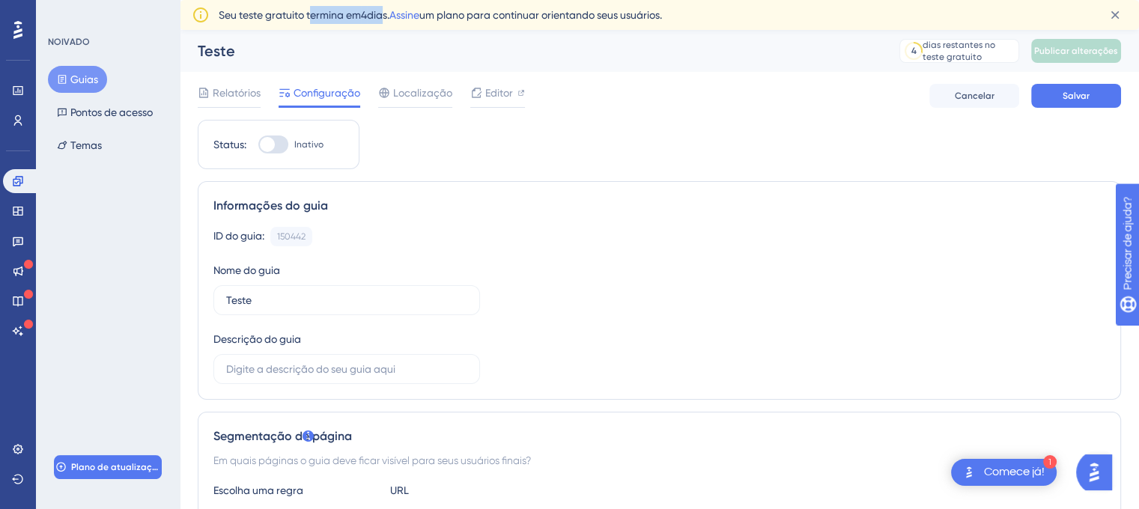
drag, startPoint x: 309, startPoint y: 19, endPoint x: 386, endPoint y: 19, distance: 77.1
click at [386, 19] on span "Seu teste gratuito termina em 4 dias. Assine um plano para continuar orientando…" at bounding box center [440, 15] width 443 height 18
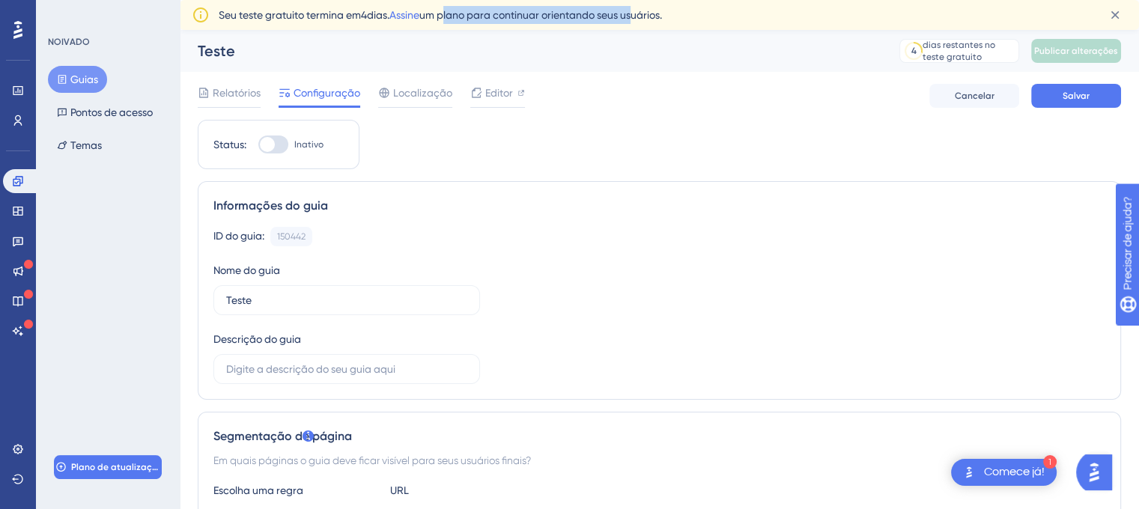
drag, startPoint x: 467, startPoint y: 18, endPoint x: 659, endPoint y: 14, distance: 191.7
click at [645, 13] on font "um plano para continuar orientando seus usuários." at bounding box center [540, 15] width 243 height 12
click at [662, 14] on font "um plano para continuar orientando seus usuários." at bounding box center [540, 15] width 243 height 12
drag, startPoint x: 662, startPoint y: 20, endPoint x: 498, endPoint y: 23, distance: 164.0
click at [498, 23] on div "Seu teste gratuito termina em 4 dias. Assine um plano para continuar orientando…" at bounding box center [656, 15] width 875 height 18
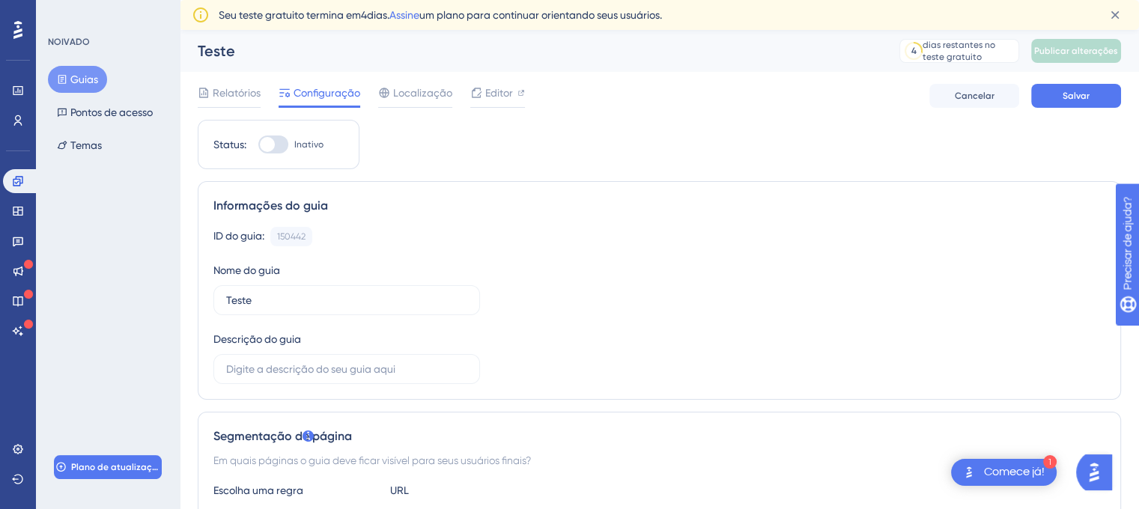
click at [513, 20] on font "um plano para continuar orientando seus usuários." at bounding box center [540, 15] width 243 height 12
